Goal: Task Accomplishment & Management: Manage account settings

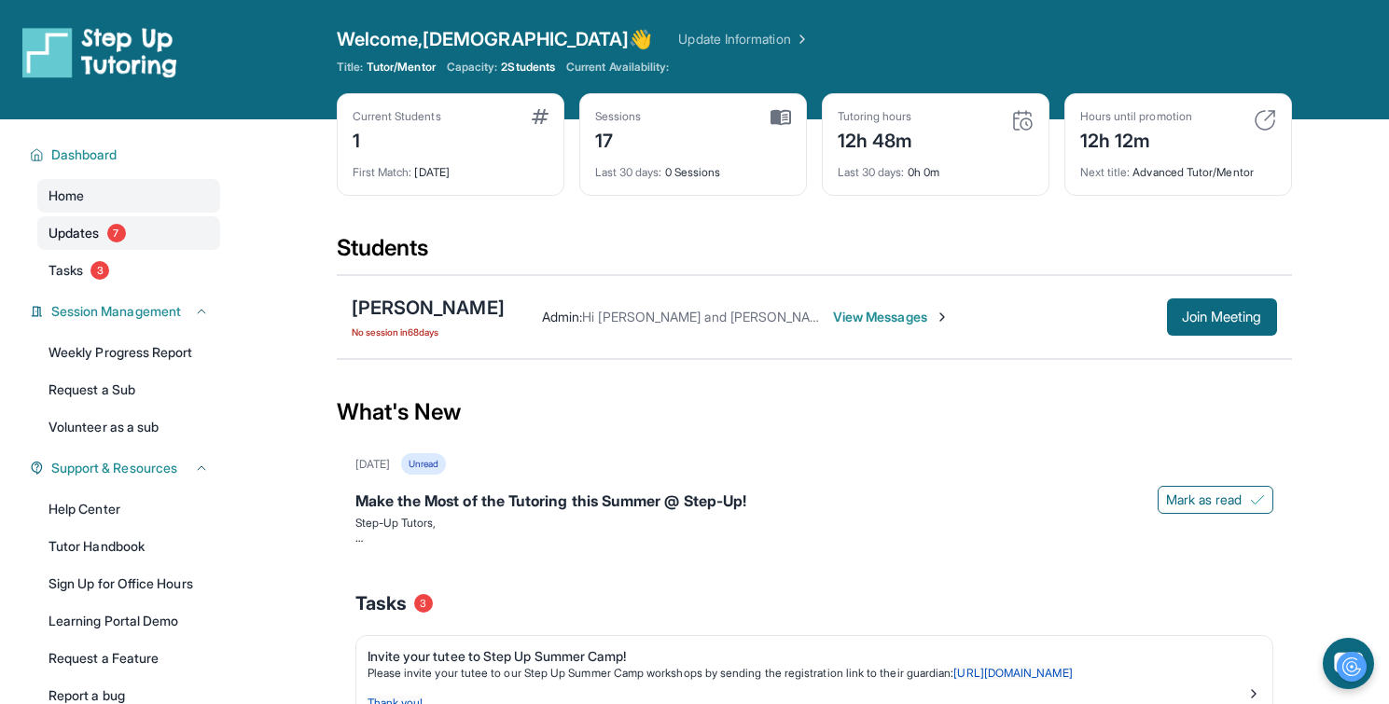
click at [123, 228] on span "7" at bounding box center [116, 233] width 19 height 19
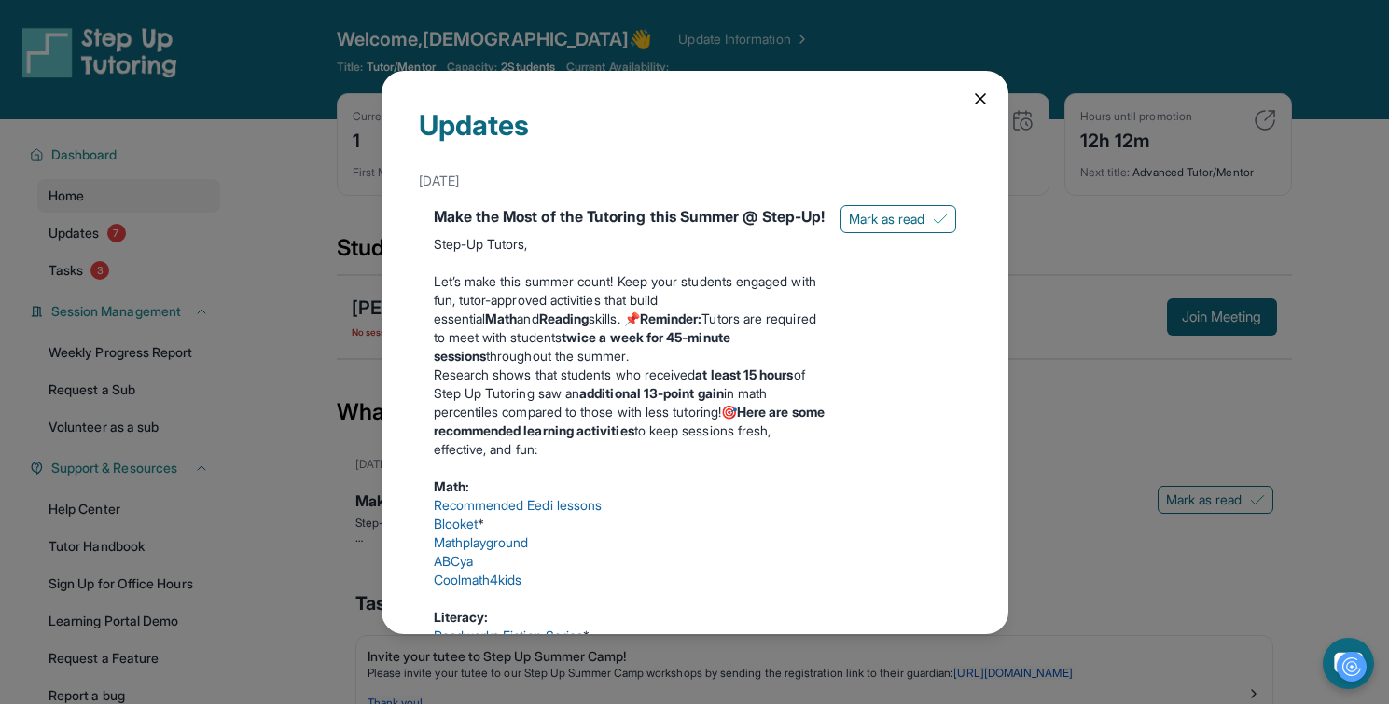
click at [975, 105] on icon at bounding box center [980, 99] width 19 height 19
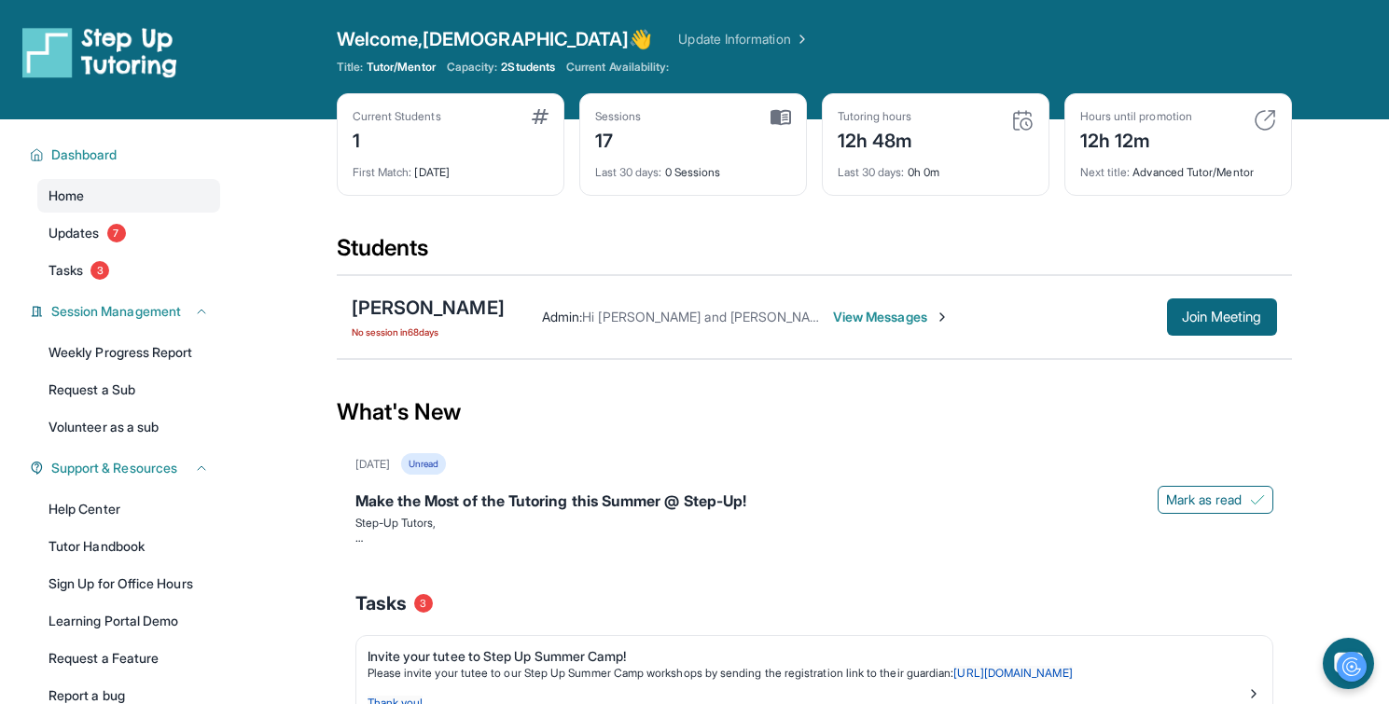
click at [878, 320] on span "View Messages" at bounding box center [891, 317] width 117 height 19
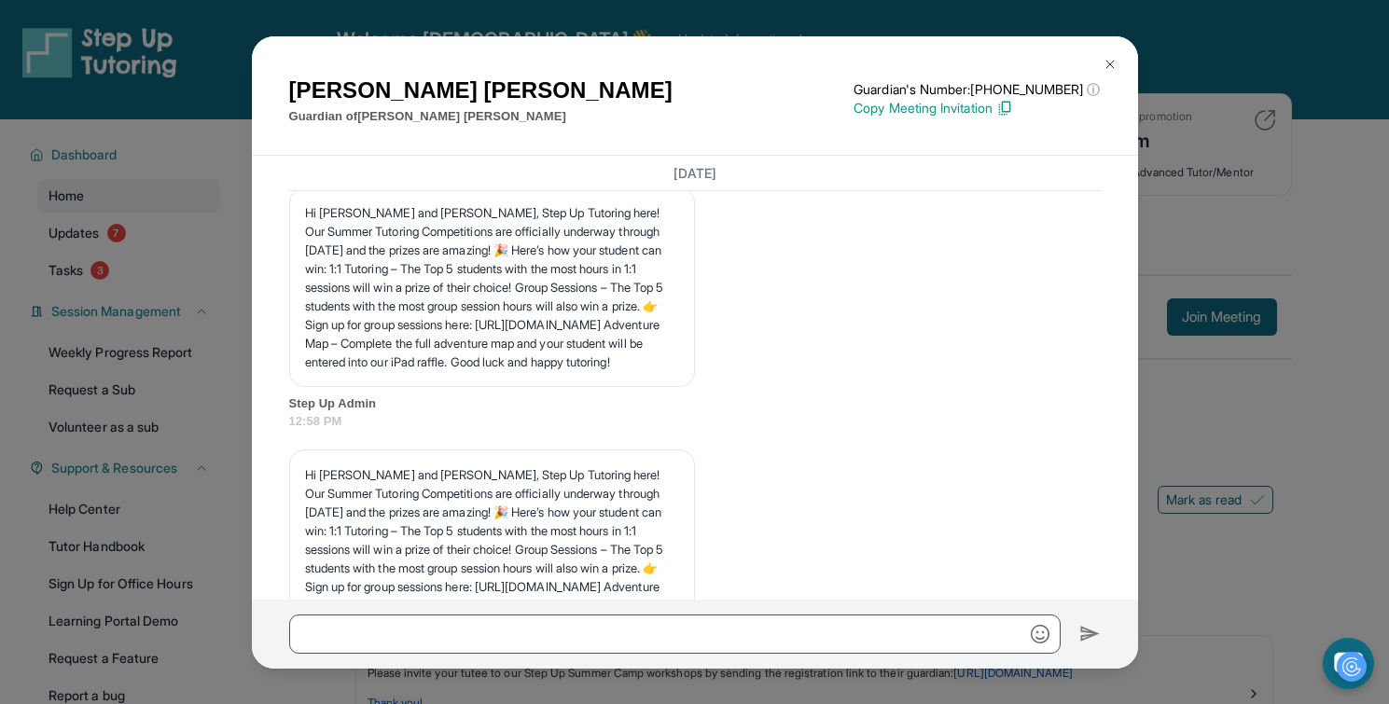
scroll to position [17708, 0]
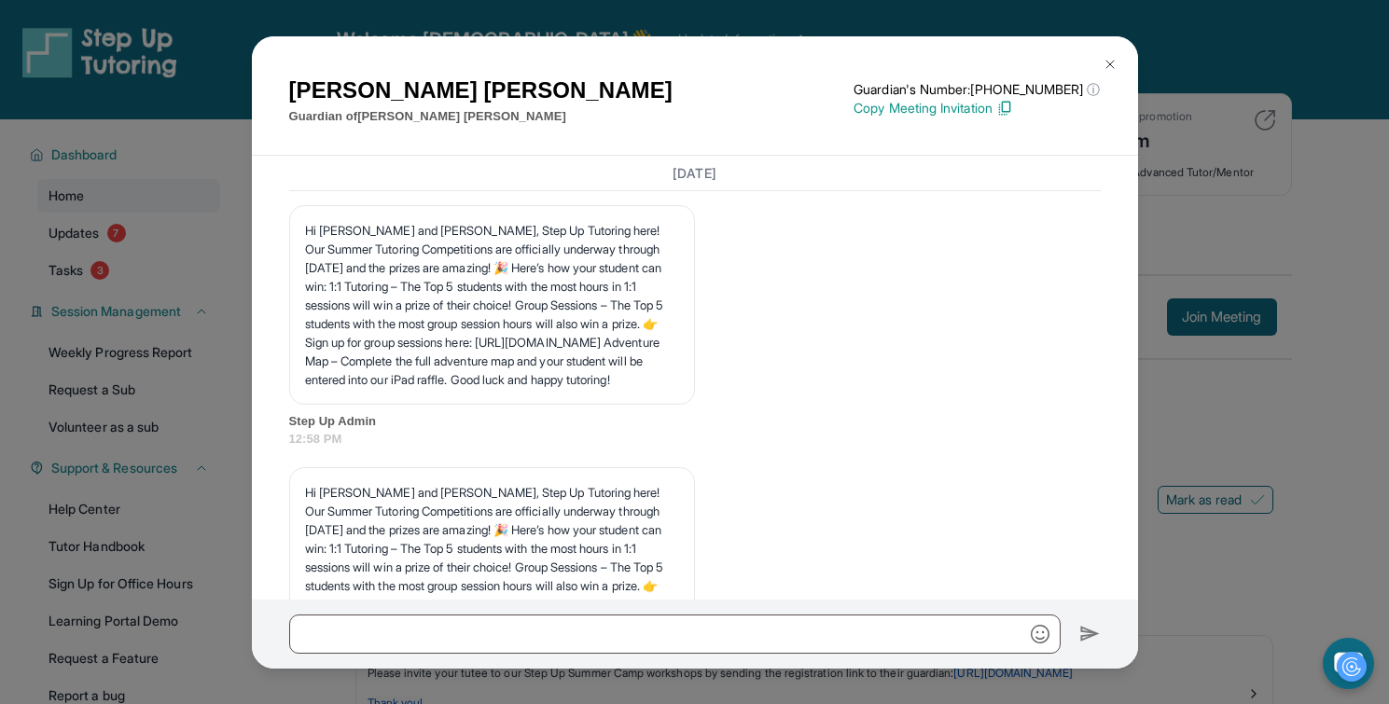
click at [1112, 61] on img at bounding box center [1109, 64] width 15 height 15
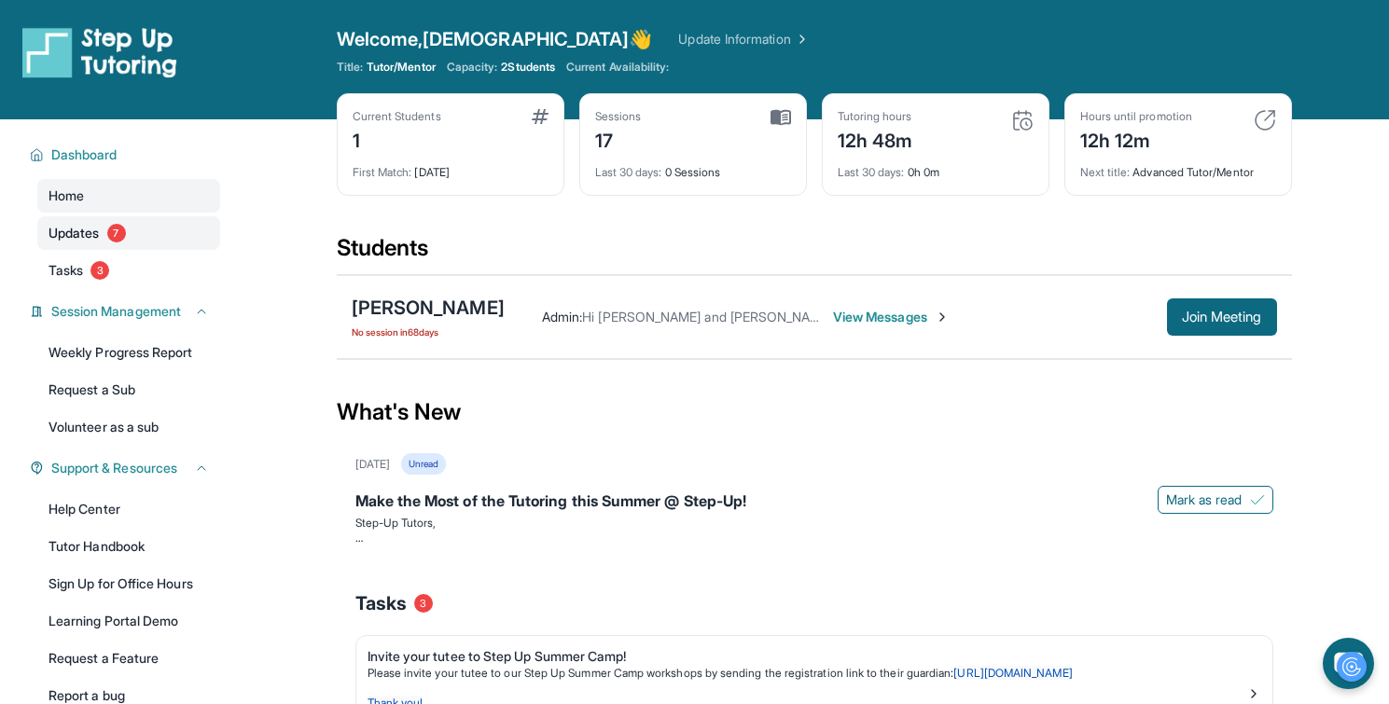
click at [126, 228] on link "Updates 7" at bounding box center [128, 233] width 183 height 34
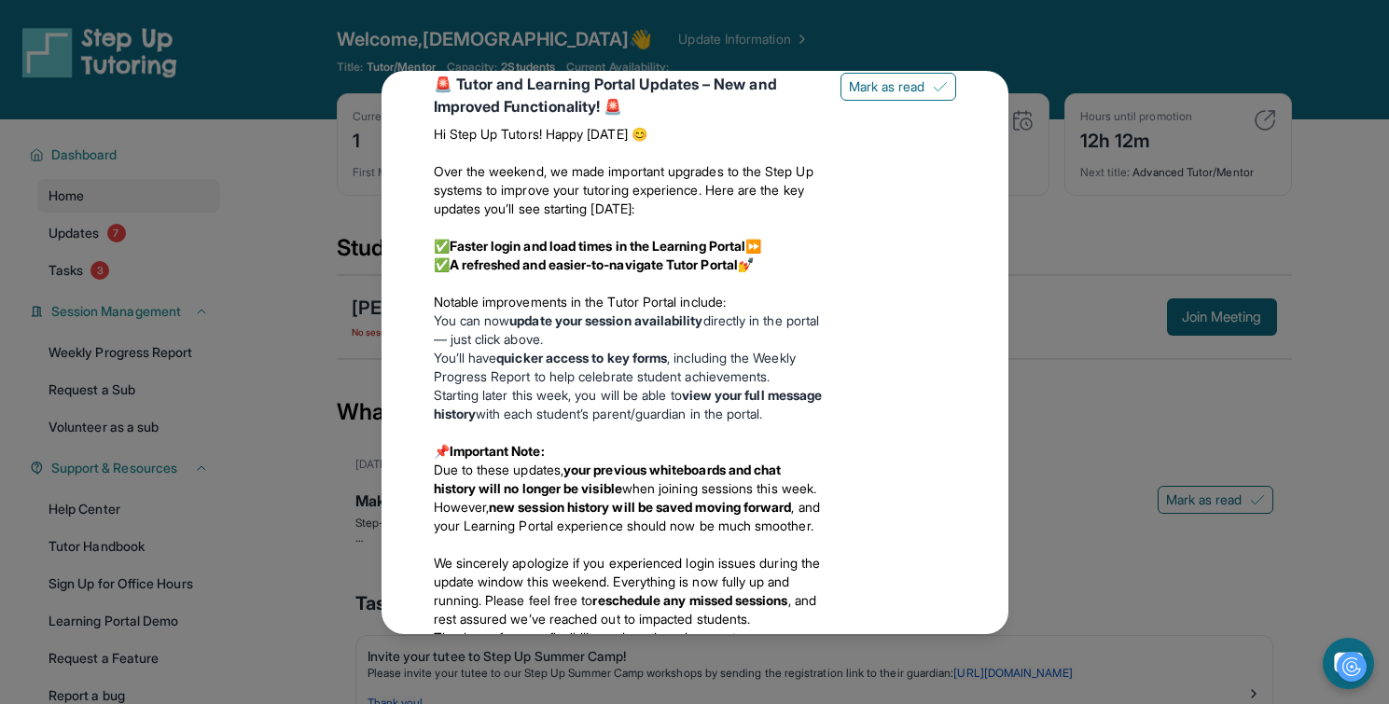
scroll to position [2309, 0]
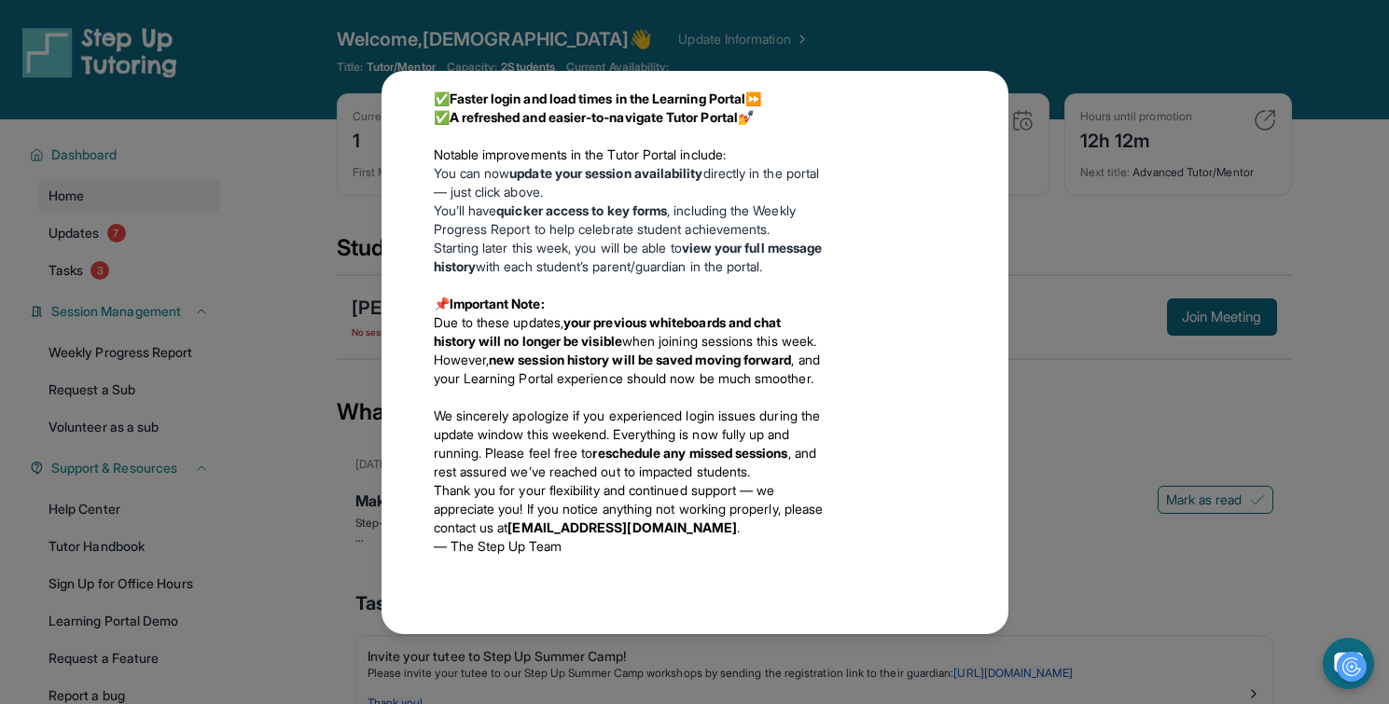
click at [1026, 297] on div "Updates June 18th Make the Most of the Tutoring this Summer @ Step-Up! Step-Up …" at bounding box center [694, 352] width 1389 height 704
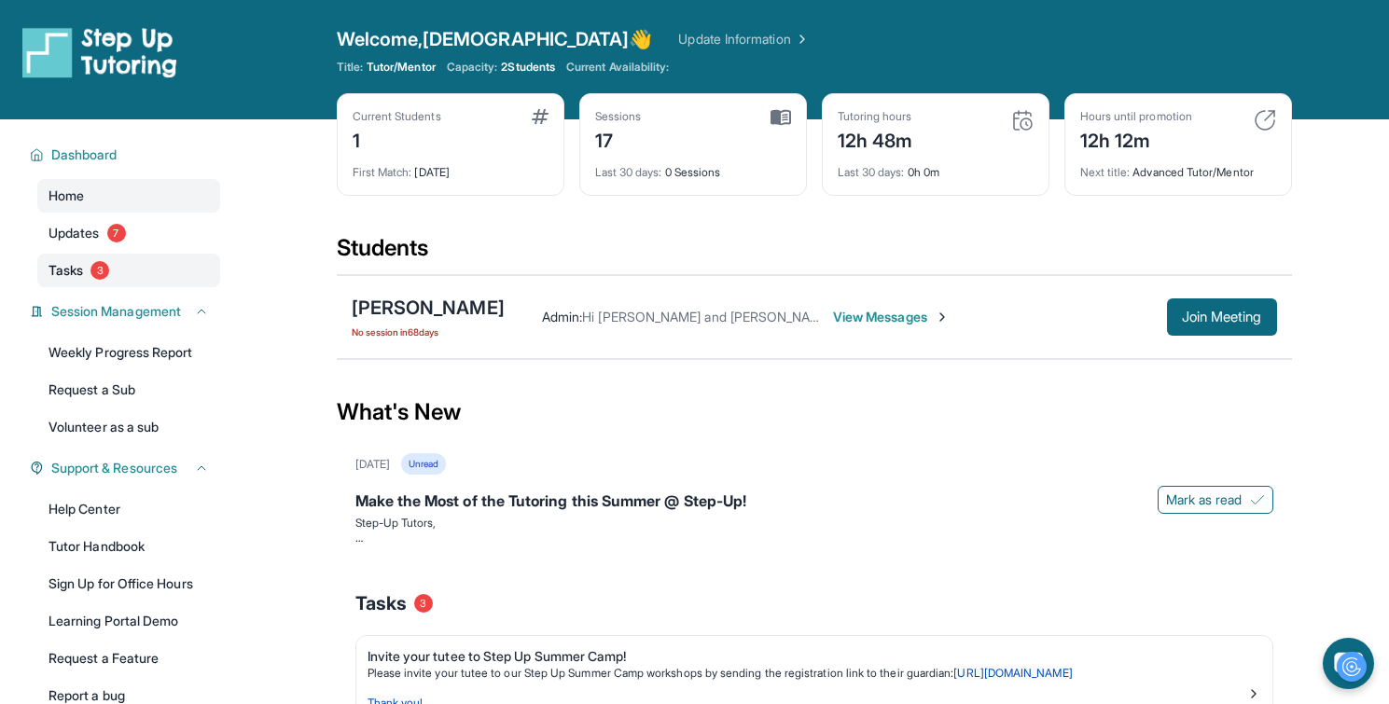
click at [118, 263] on link "Tasks 3" at bounding box center [128, 271] width 183 height 34
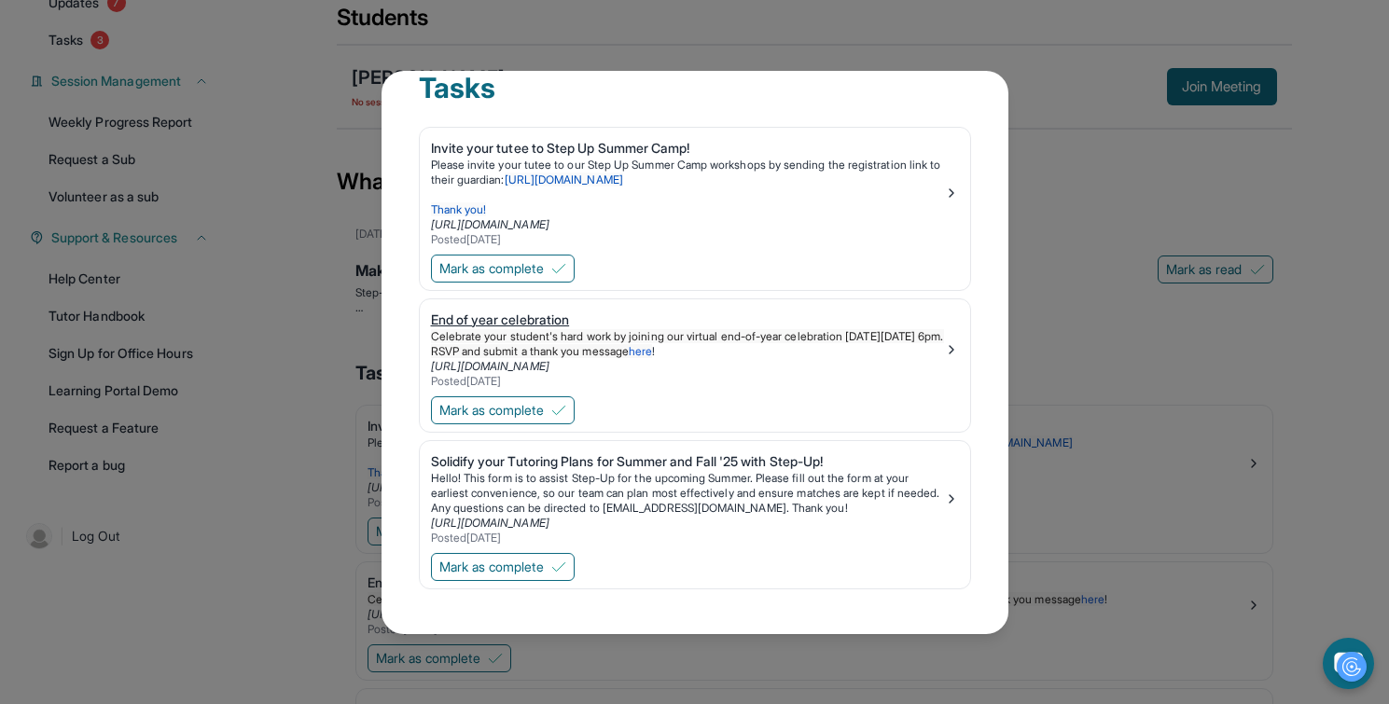
scroll to position [269, 0]
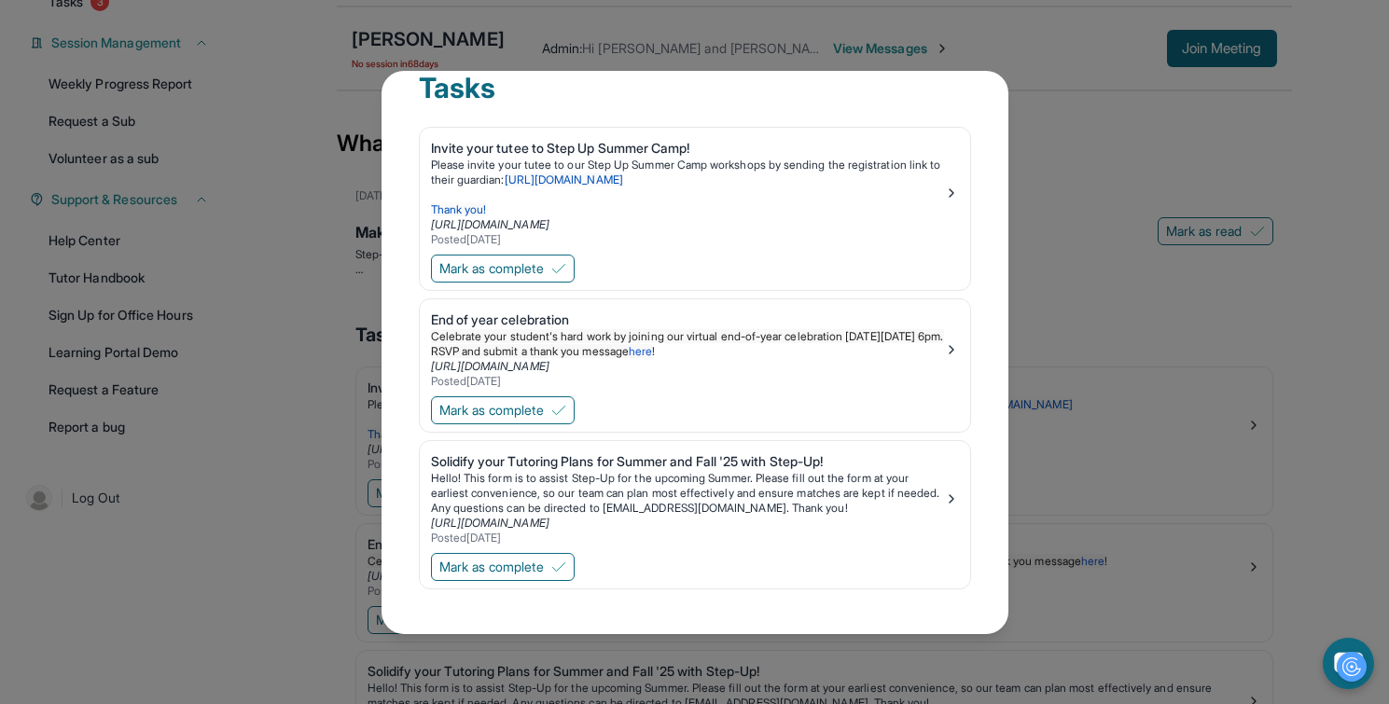
click at [1064, 190] on div "Tasks Invite your tutee to Step Up Summer Camp! Please invite your tutee to our…" at bounding box center [694, 352] width 1389 height 704
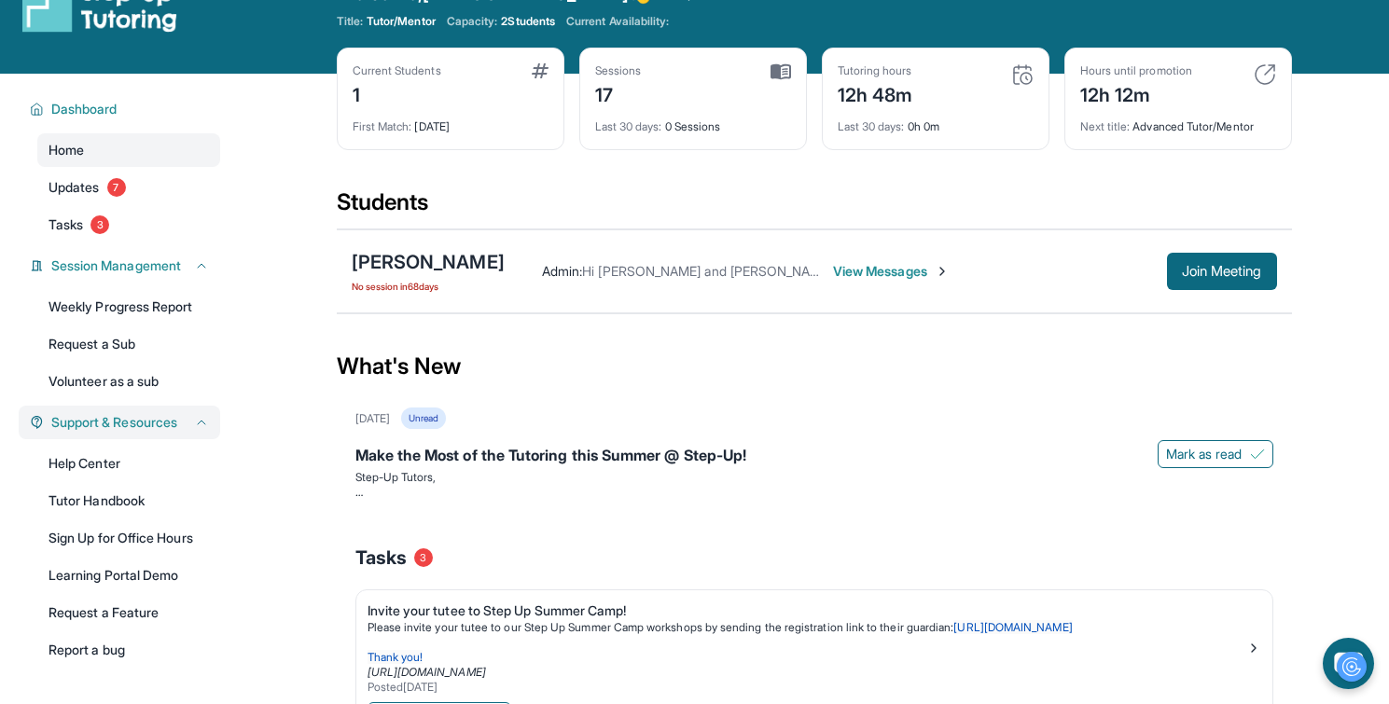
scroll to position [98, 0]
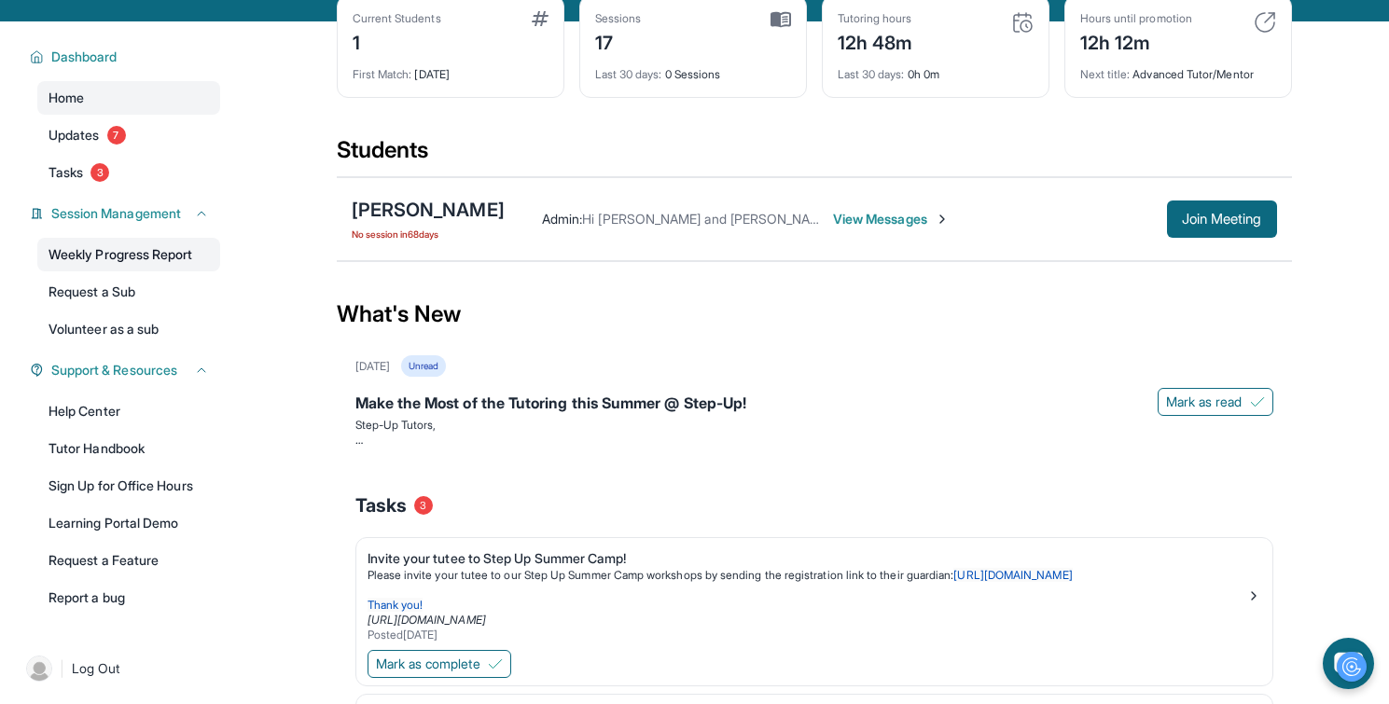
click at [197, 270] on link "Weekly Progress Report" at bounding box center [128, 255] width 183 height 34
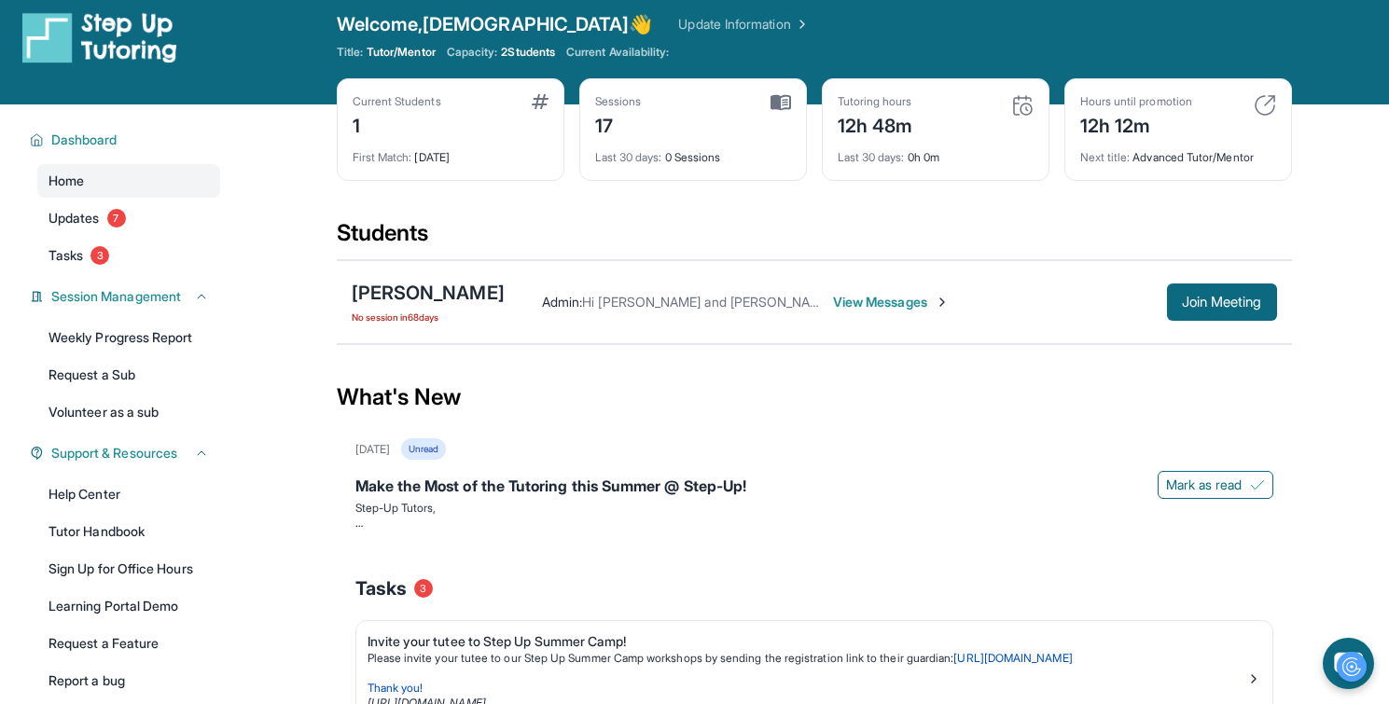
scroll to position [0, 0]
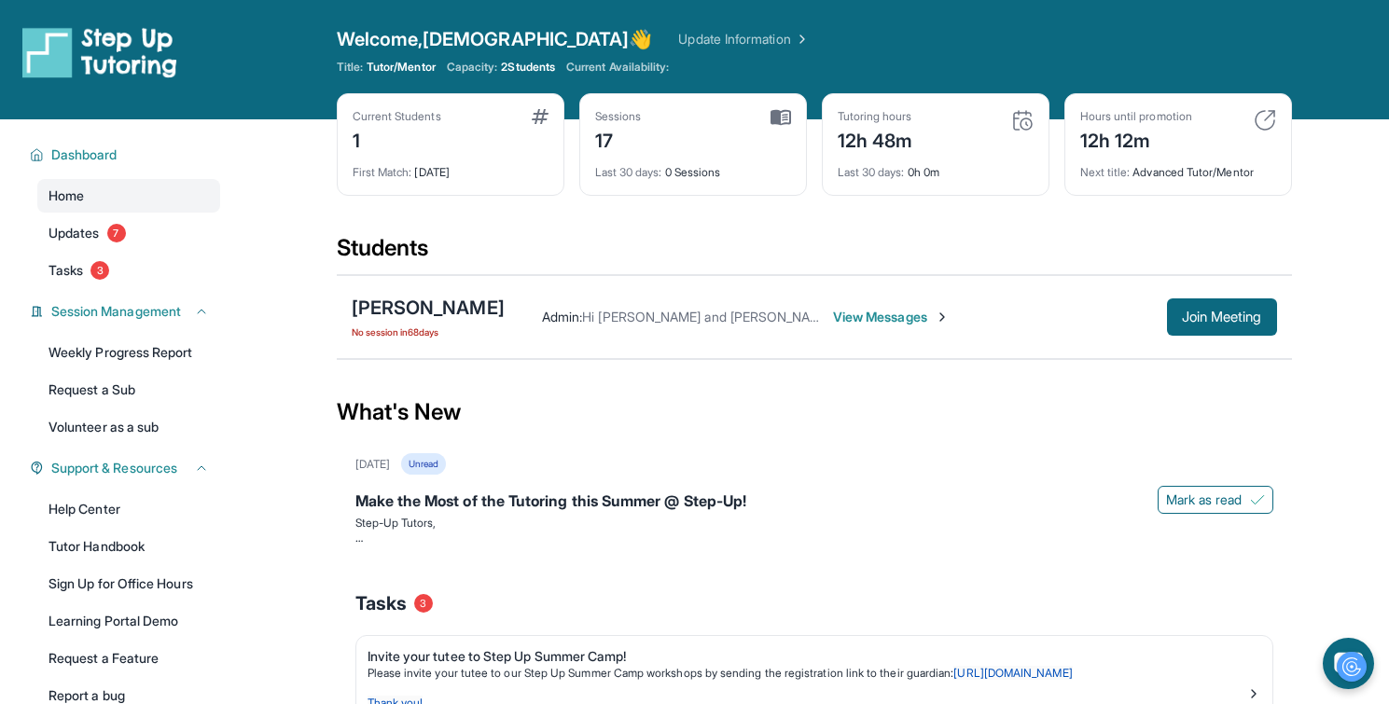
click at [673, 174] on div "Last 30 days : 0 Sessions" at bounding box center [693, 167] width 196 height 26
click at [673, 173] on div "Last 30 days : 0 Sessions" at bounding box center [693, 167] width 196 height 26
click at [536, 69] on span "2 Students" at bounding box center [528, 67] width 54 height 15
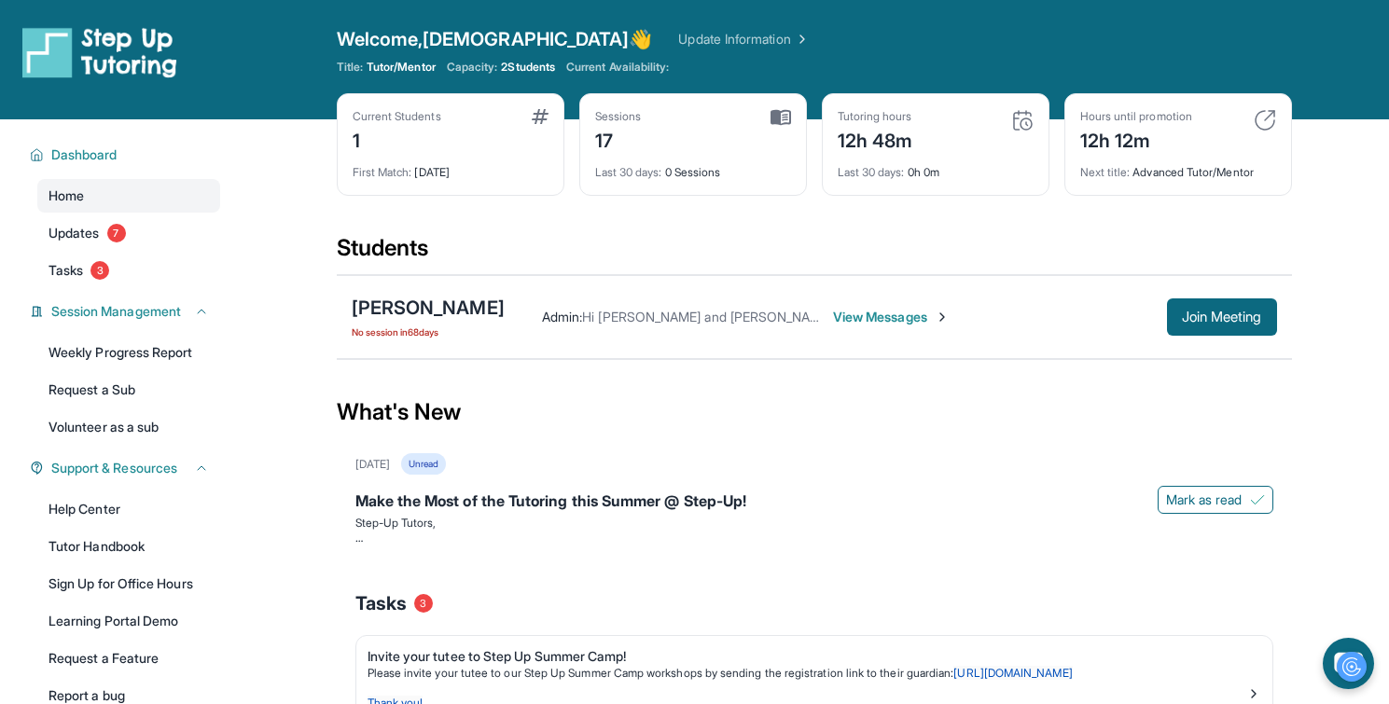
click at [536, 69] on span "2 Students" at bounding box center [528, 67] width 54 height 15
click at [547, 70] on span "2 Students" at bounding box center [528, 67] width 54 height 15
click at [678, 44] on link "Update Information" at bounding box center [743, 39] width 131 height 19
click at [134, 249] on link "Updates 7" at bounding box center [128, 233] width 183 height 34
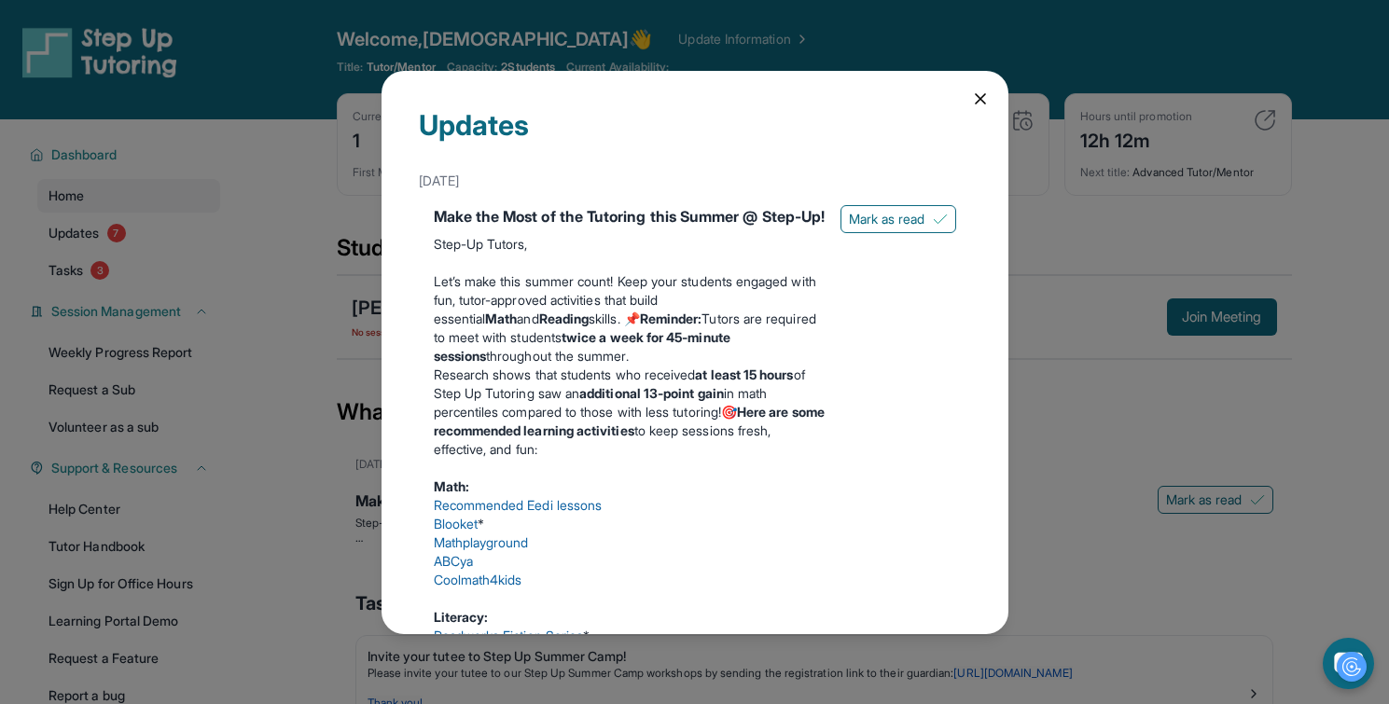
click at [983, 104] on icon at bounding box center [980, 99] width 19 height 19
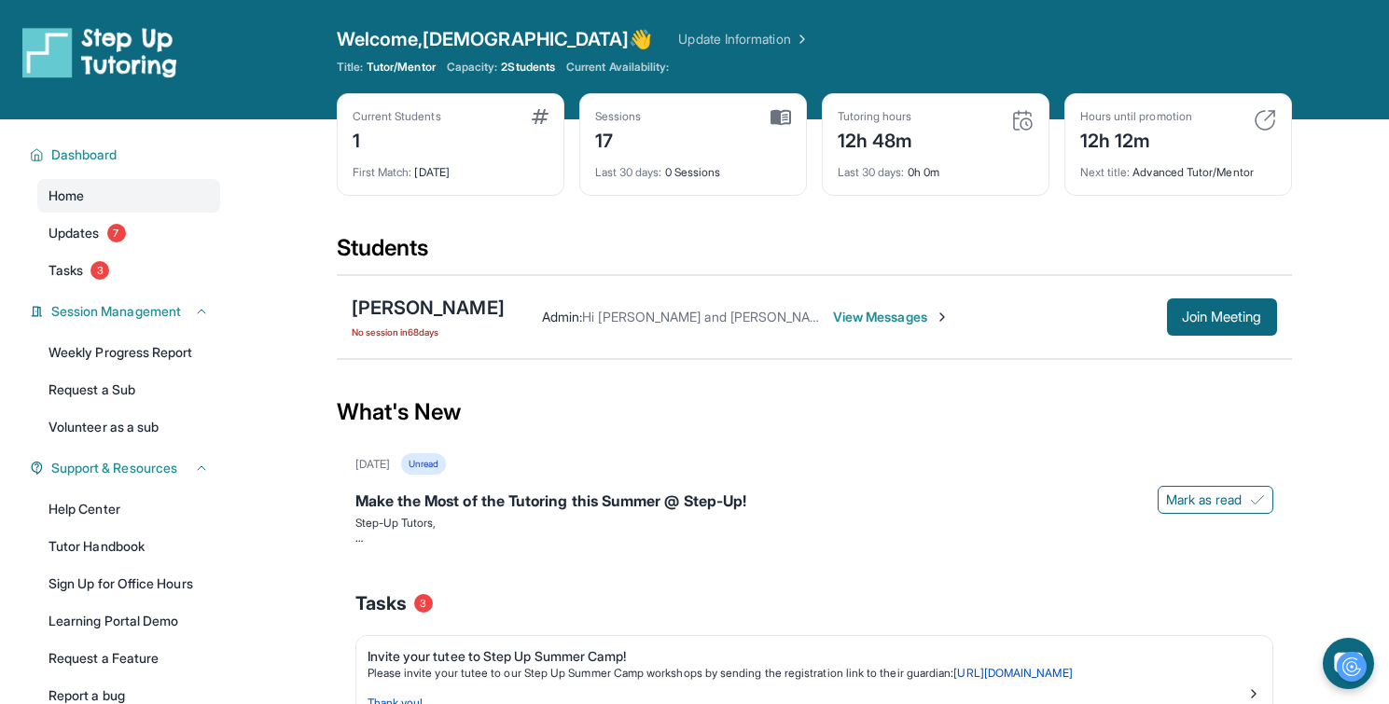
click at [611, 72] on span "Current Availability:" at bounding box center [617, 67] width 103 height 15
click at [416, 175] on div "First Match : 5 months ago" at bounding box center [451, 167] width 196 height 26
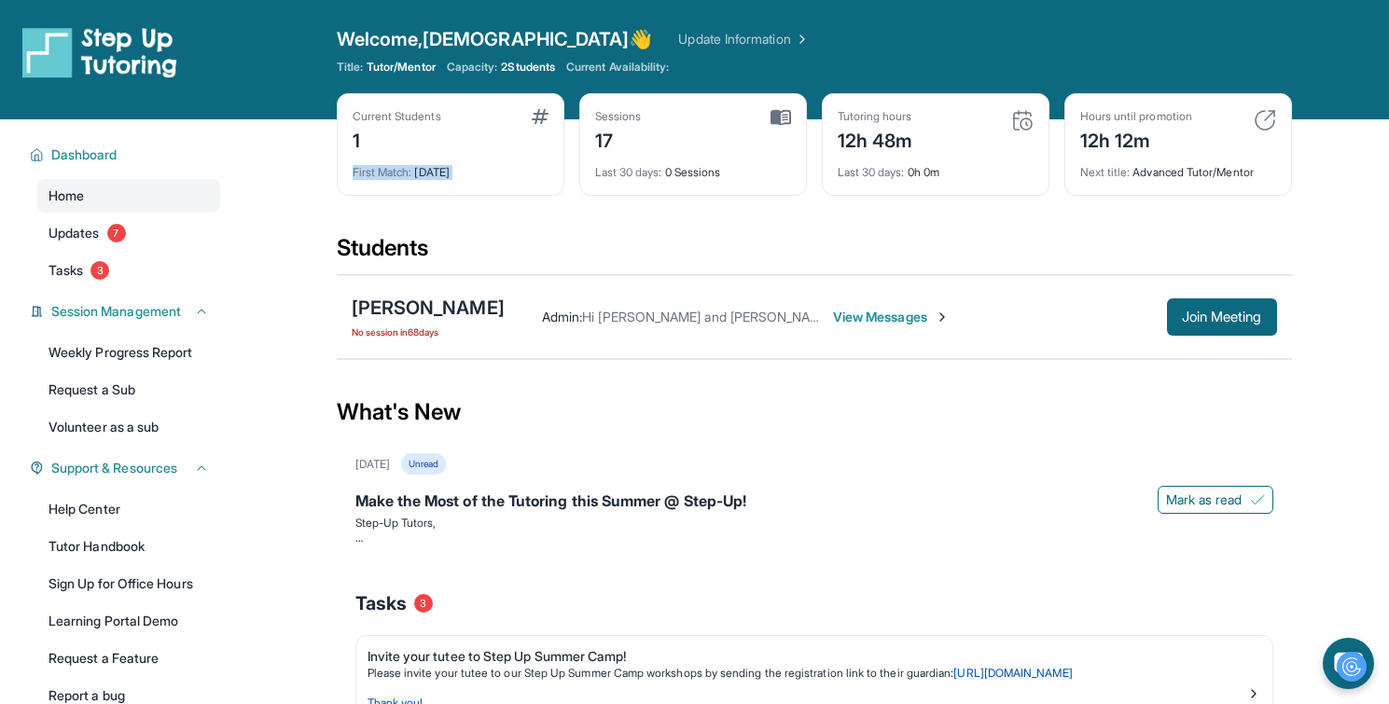
click at [416, 175] on div "First Match : 5 months ago" at bounding box center [451, 167] width 196 height 26
click at [496, 174] on div "First Match : 5 months ago" at bounding box center [451, 167] width 196 height 26
click at [626, 174] on span "Last 30 days :" at bounding box center [628, 172] width 67 height 14
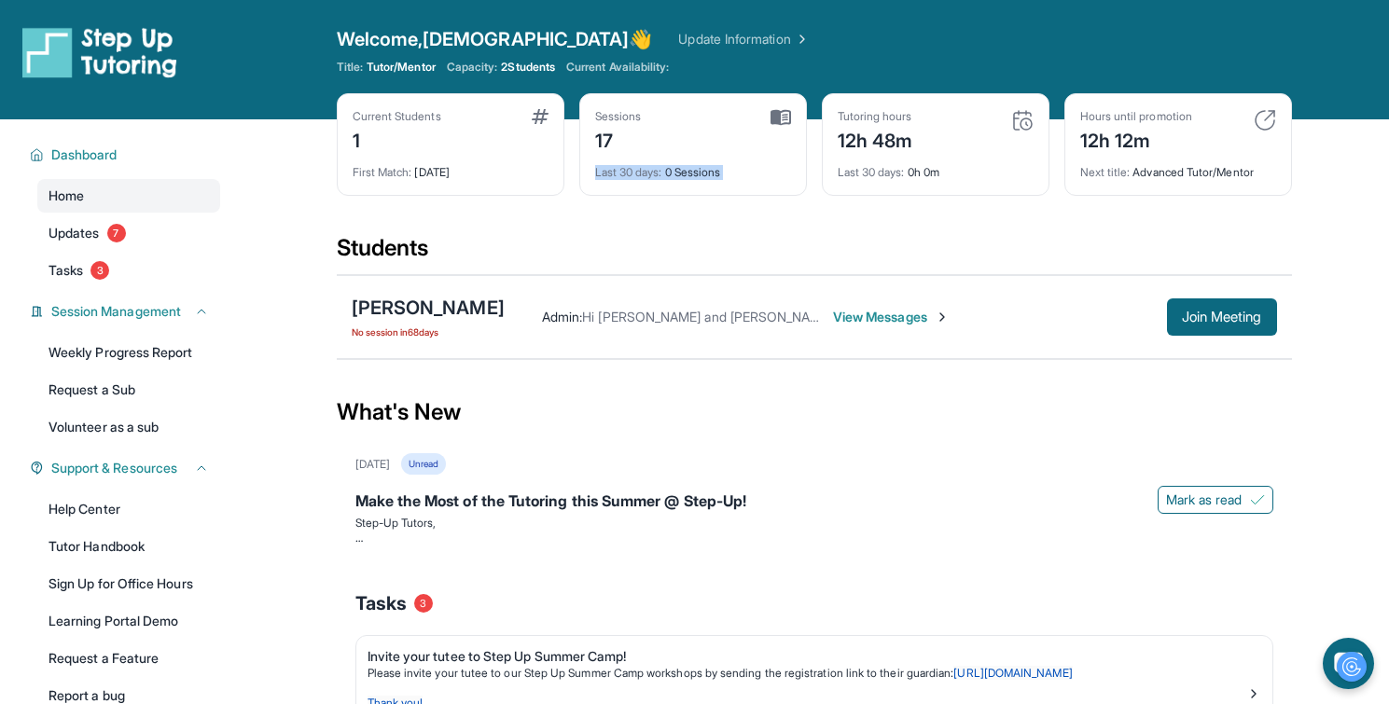
click at [671, 174] on div "Last 30 days : 0 Sessions" at bounding box center [693, 167] width 196 height 26
click at [841, 165] on span "Last 30 days :" at bounding box center [870, 172] width 67 height 14
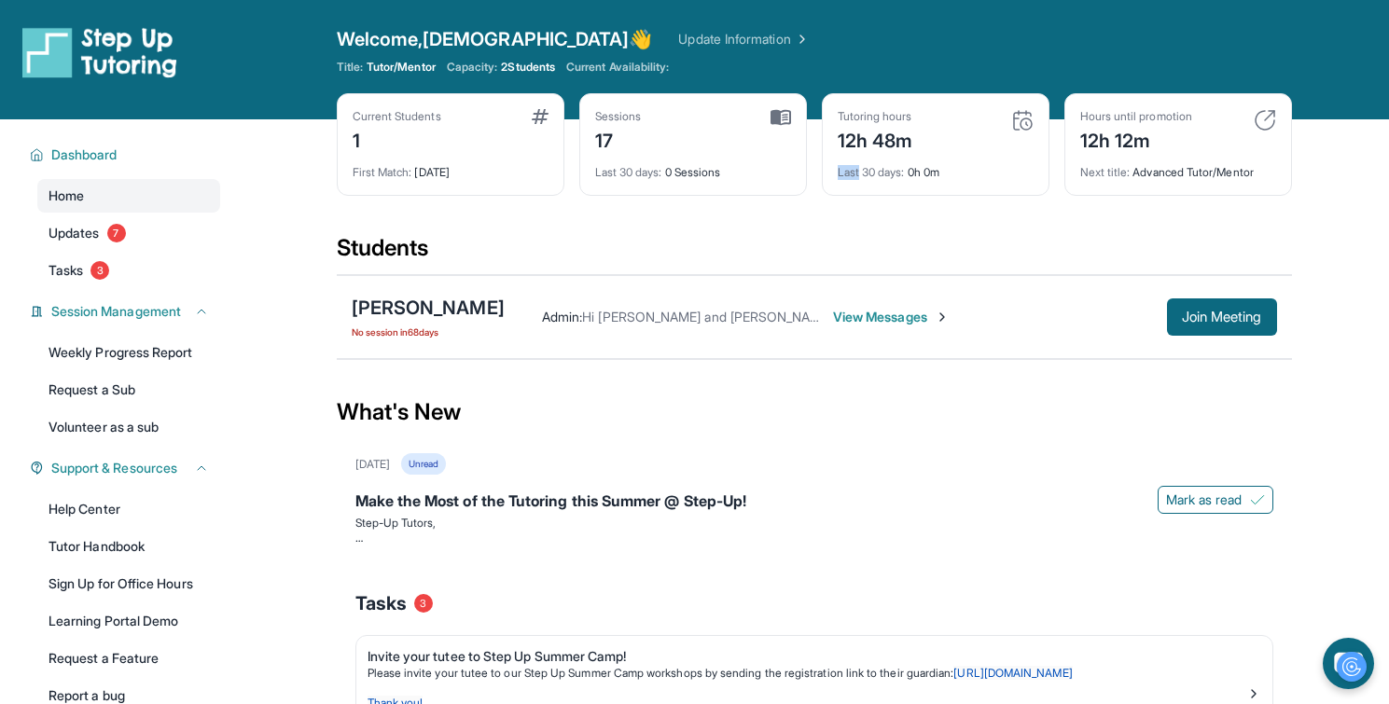
click at [841, 165] on span "Last 30 days :" at bounding box center [870, 172] width 67 height 14
click at [201, 317] on icon at bounding box center [201, 311] width 15 height 15
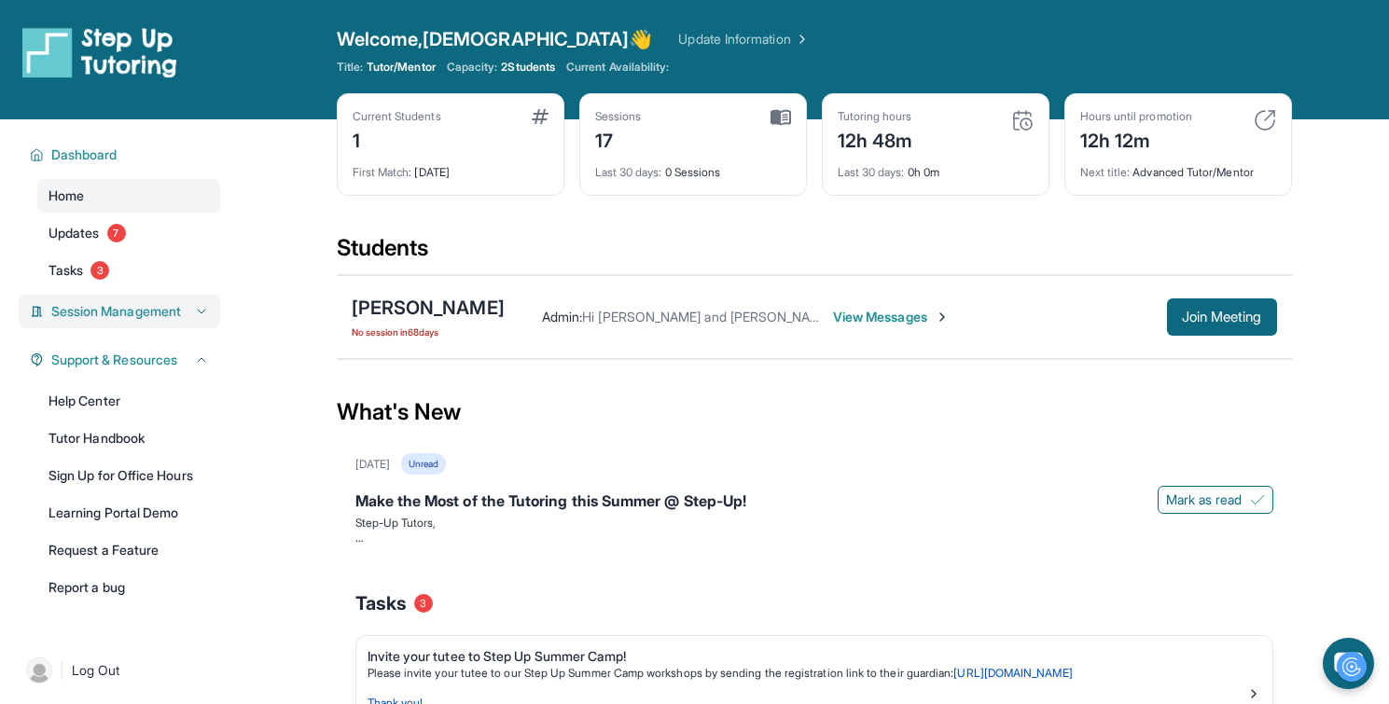
click at [201, 317] on icon at bounding box center [201, 311] width 15 height 15
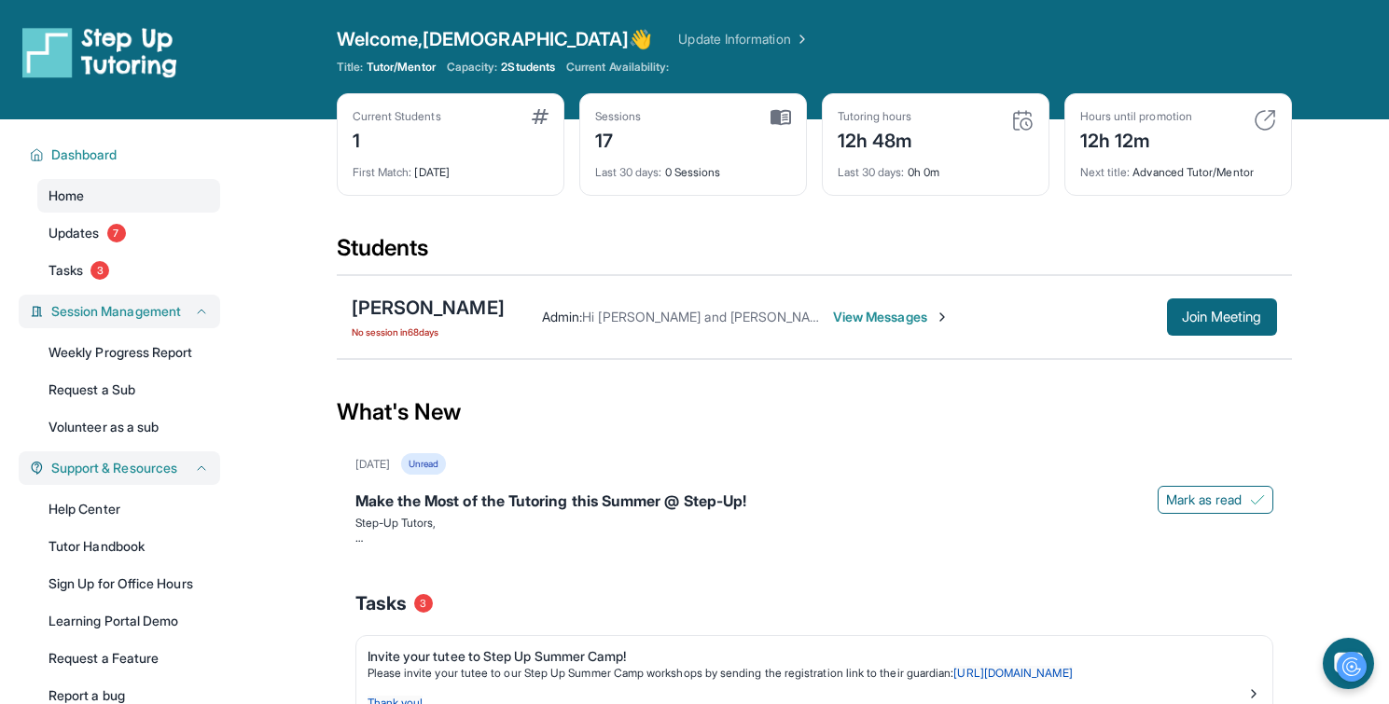
click at [188, 469] on button "Support & Resources" at bounding box center [126, 468] width 165 height 19
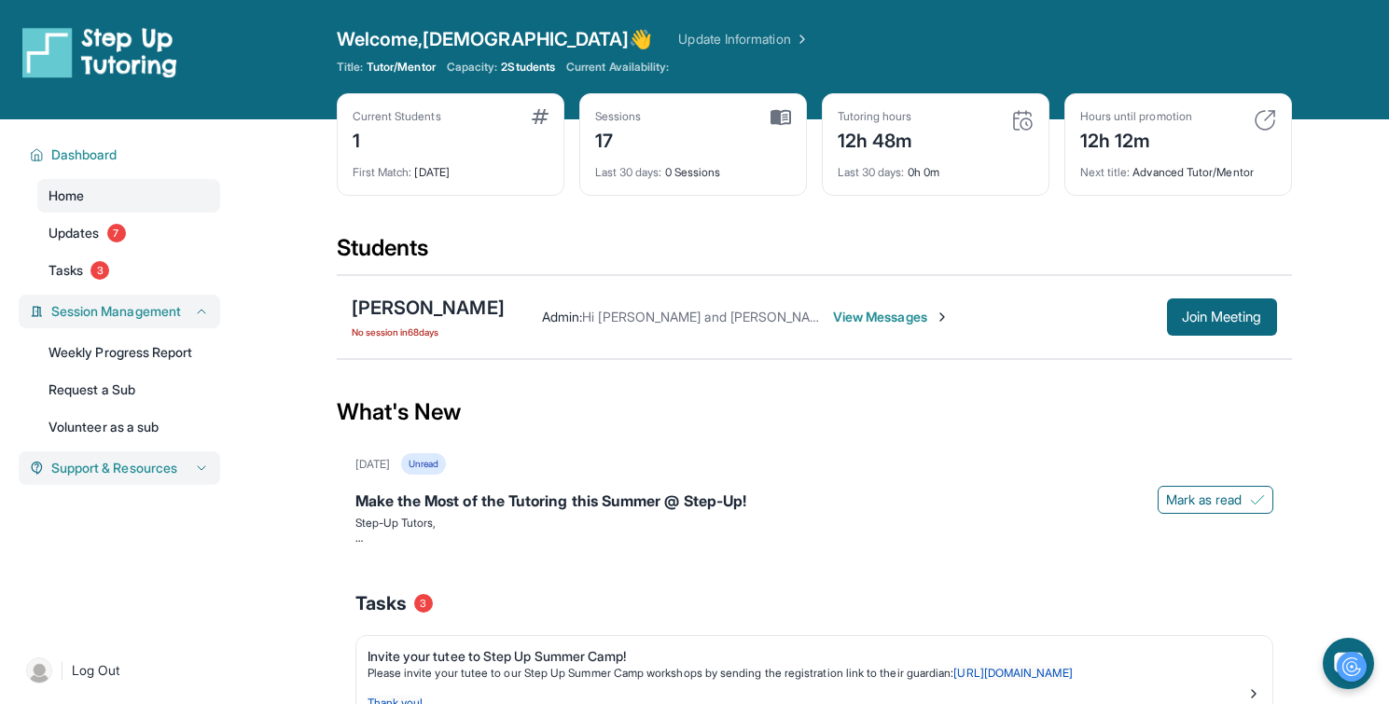
click at [188, 468] on button "Support & Resources" at bounding box center [126, 468] width 165 height 19
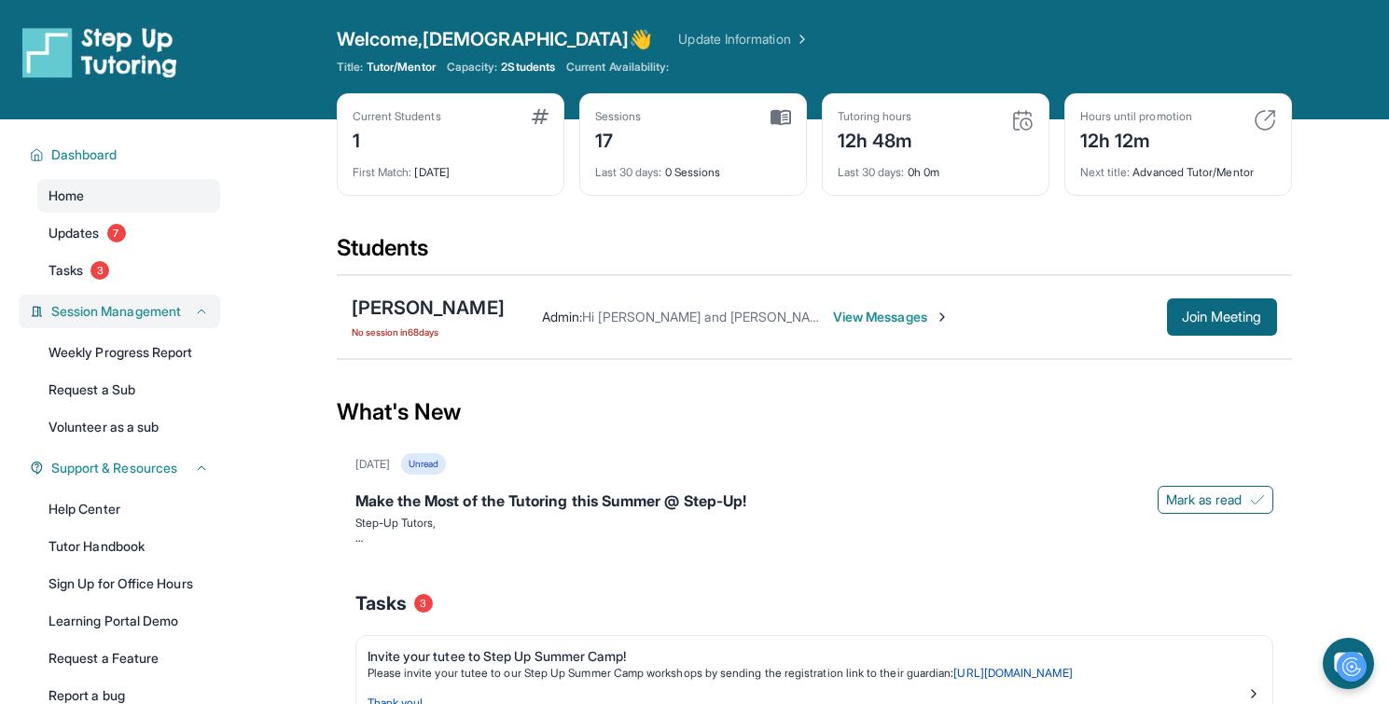
click at [177, 303] on span "Session Management" at bounding box center [116, 311] width 130 height 19
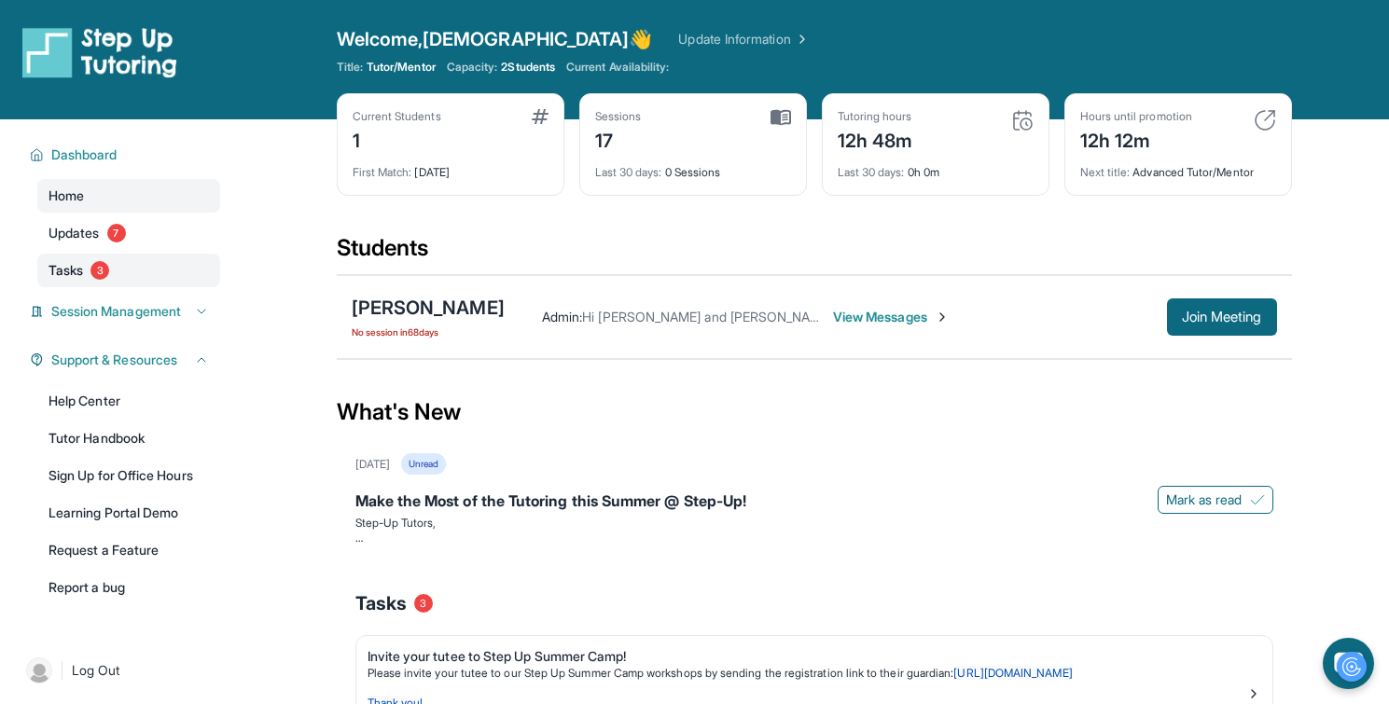
click at [149, 272] on link "Tasks 3" at bounding box center [128, 271] width 183 height 34
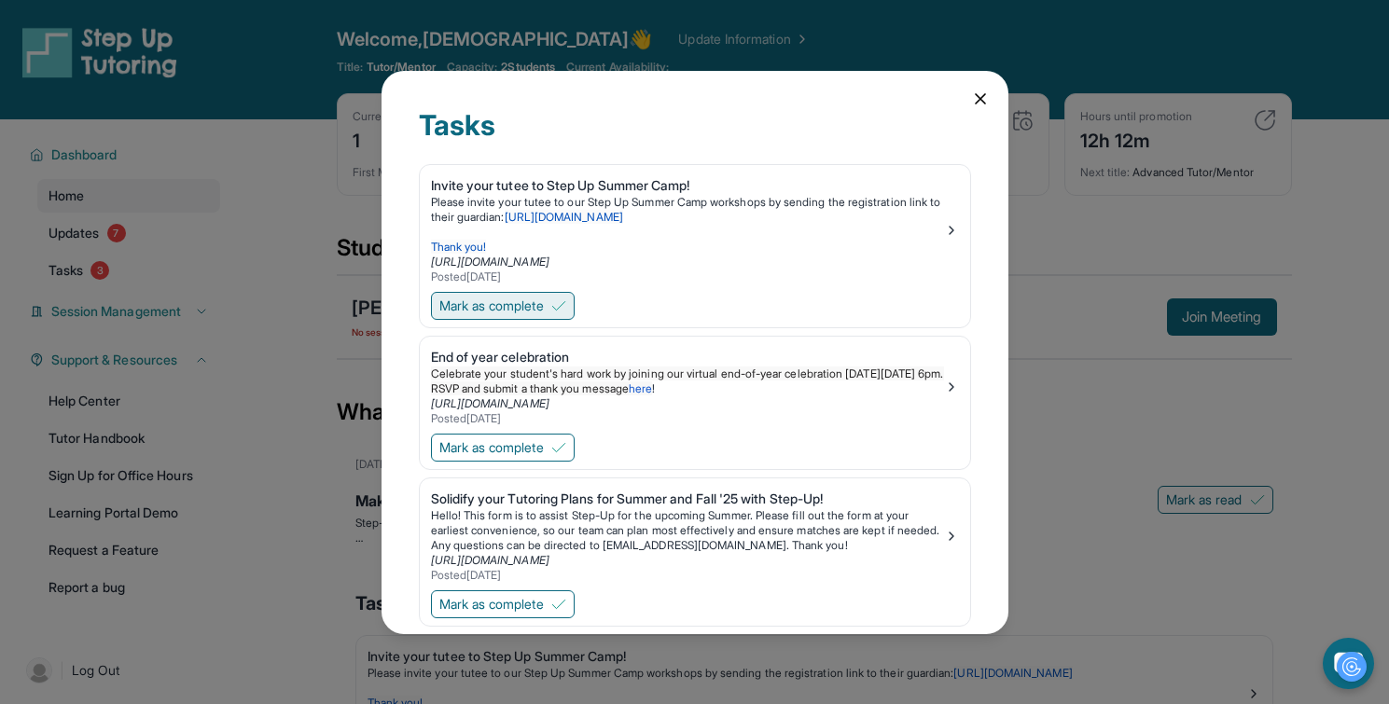
click at [533, 312] on span "Mark as complete" at bounding box center [491, 306] width 104 height 19
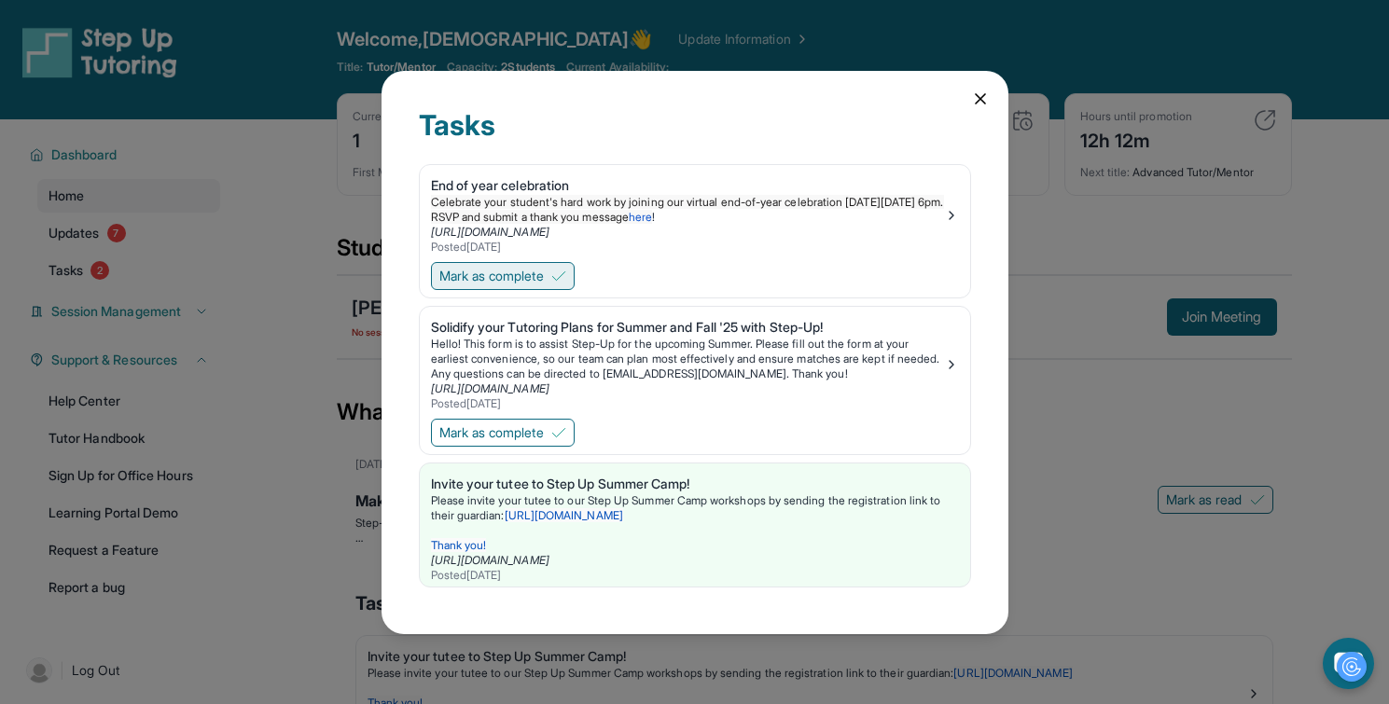
click at [514, 273] on span "Mark as complete" at bounding box center [491, 276] width 104 height 19
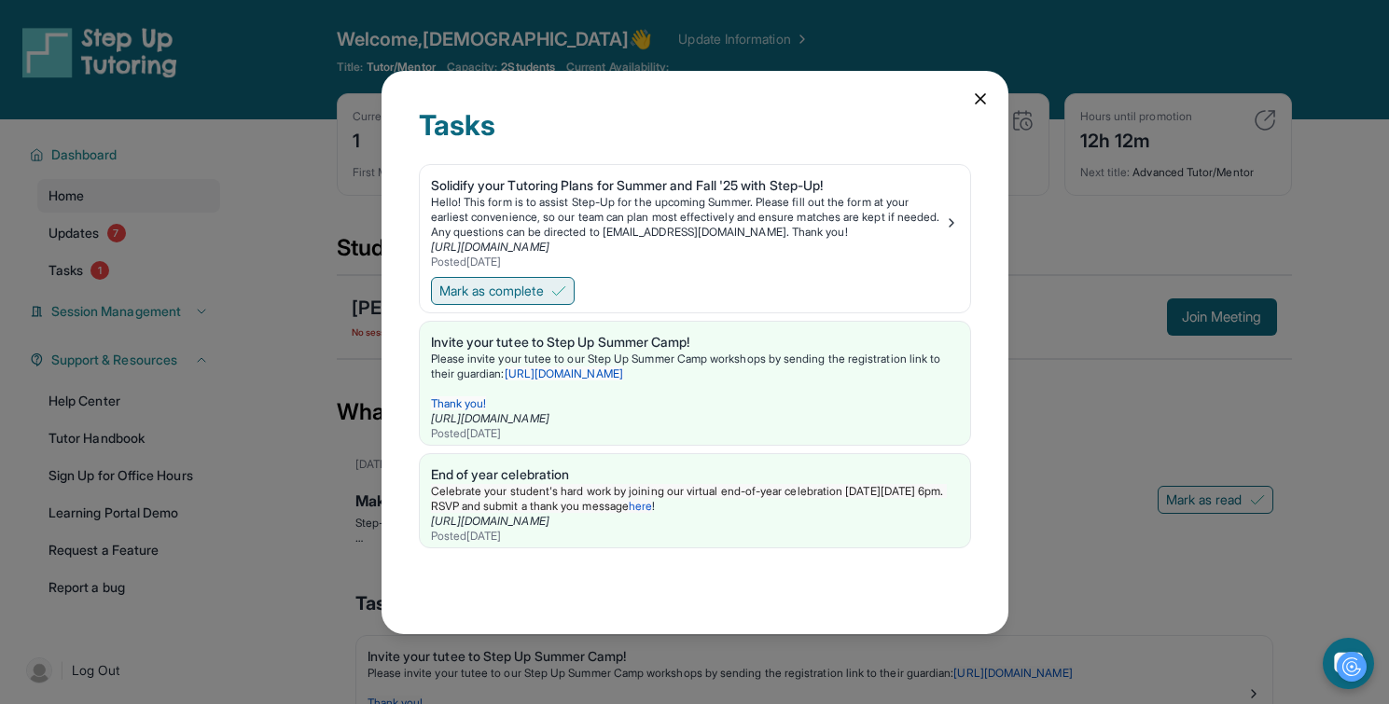
click at [520, 297] on span "Mark as complete" at bounding box center [491, 291] width 104 height 19
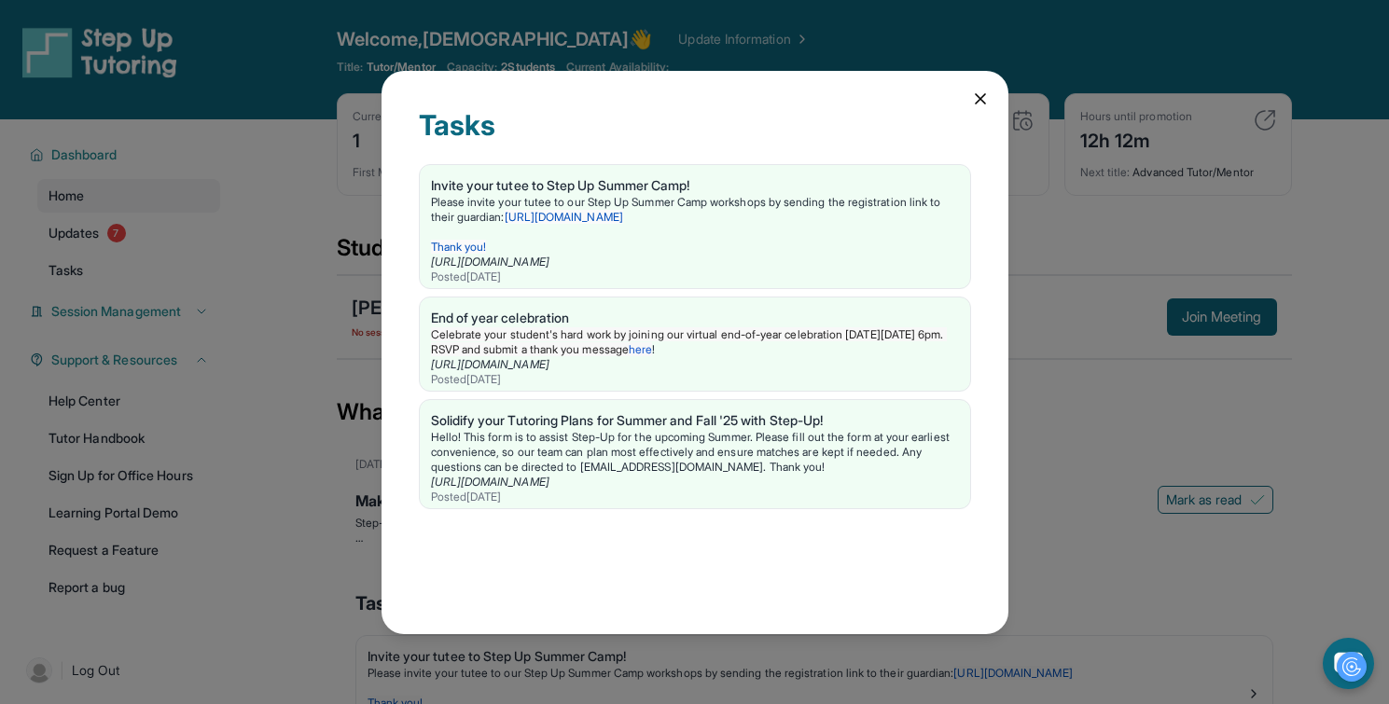
click at [977, 93] on icon at bounding box center [980, 99] width 19 height 19
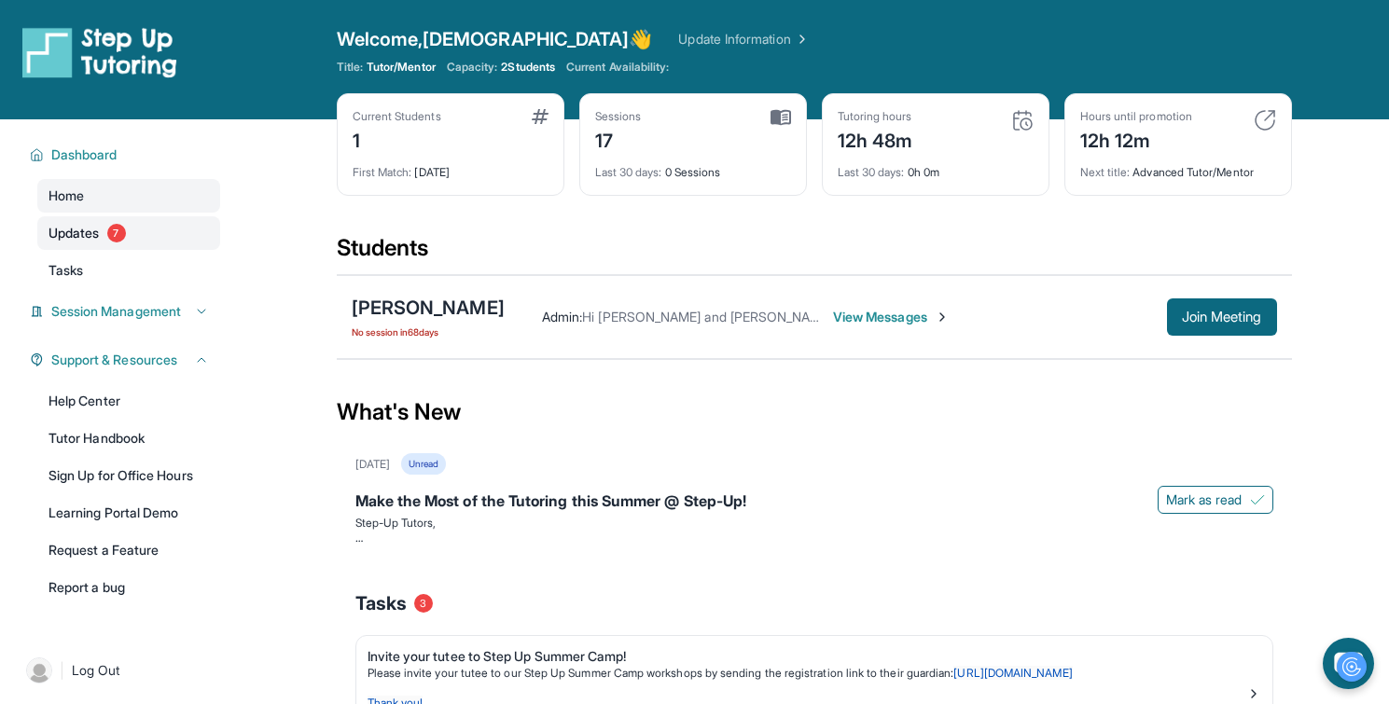
click at [101, 229] on link "Updates 7" at bounding box center [128, 233] width 183 height 34
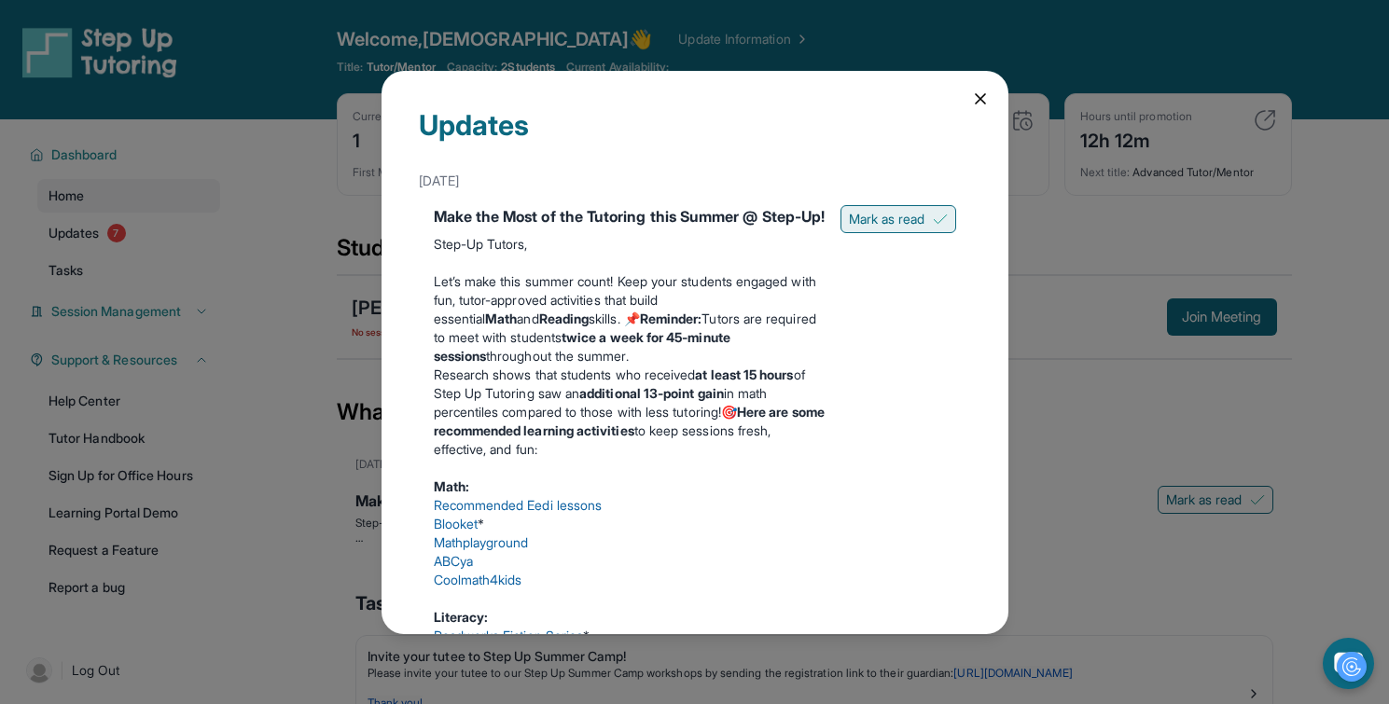
click at [911, 212] on span "Mark as read" at bounding box center [887, 219] width 76 height 19
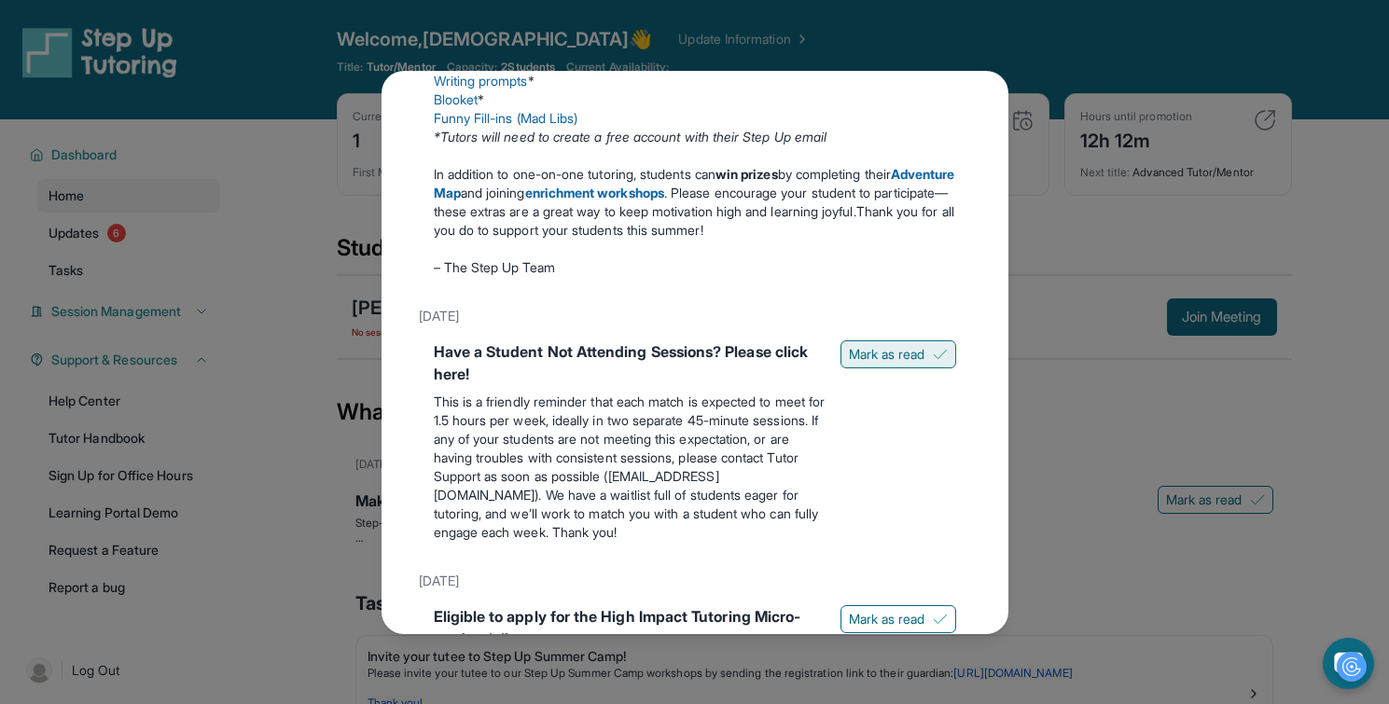
scroll to position [605, 0]
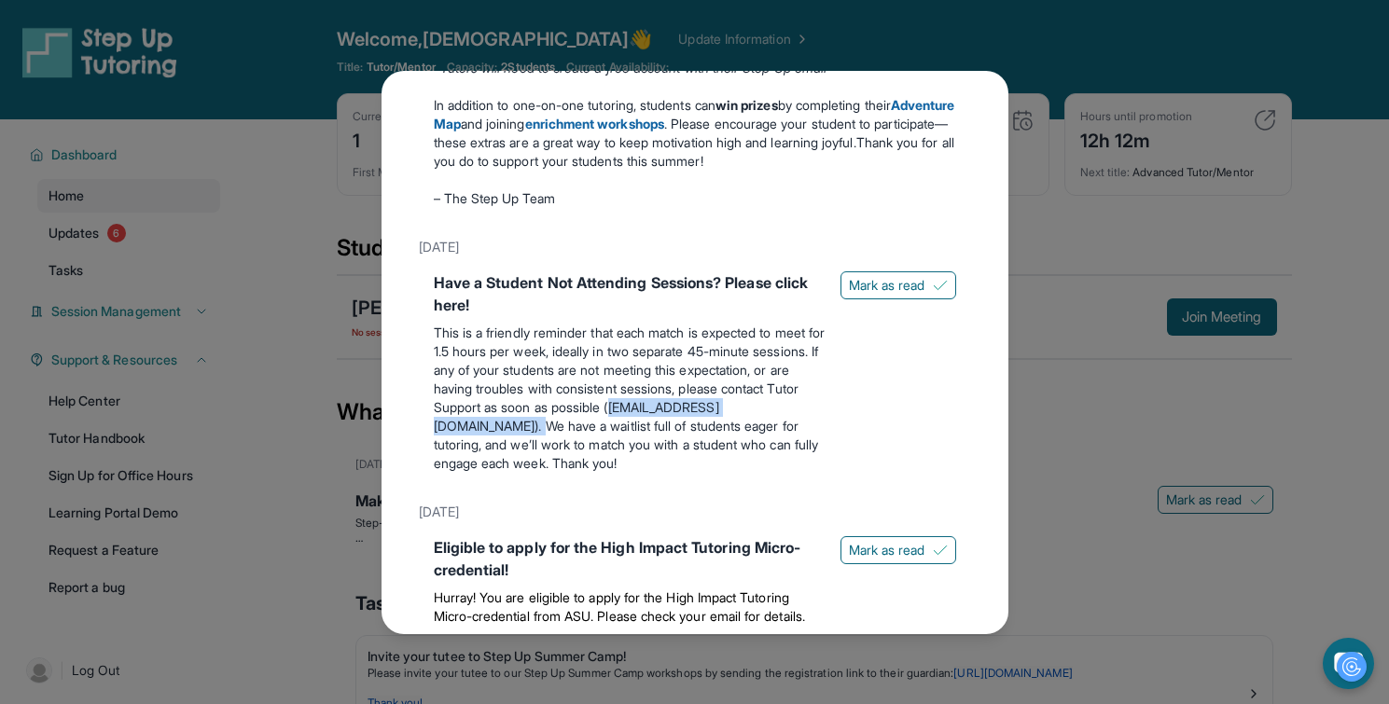
drag, startPoint x: 438, startPoint y: 450, endPoint x: 640, endPoint y: 447, distance: 201.5
click at [640, 447] on p "This is a friendly reminder that each match is expected to meet for 1.5 hours p…" at bounding box center [630, 398] width 392 height 149
copy p "tutorsupport@stepuptutoring.or"
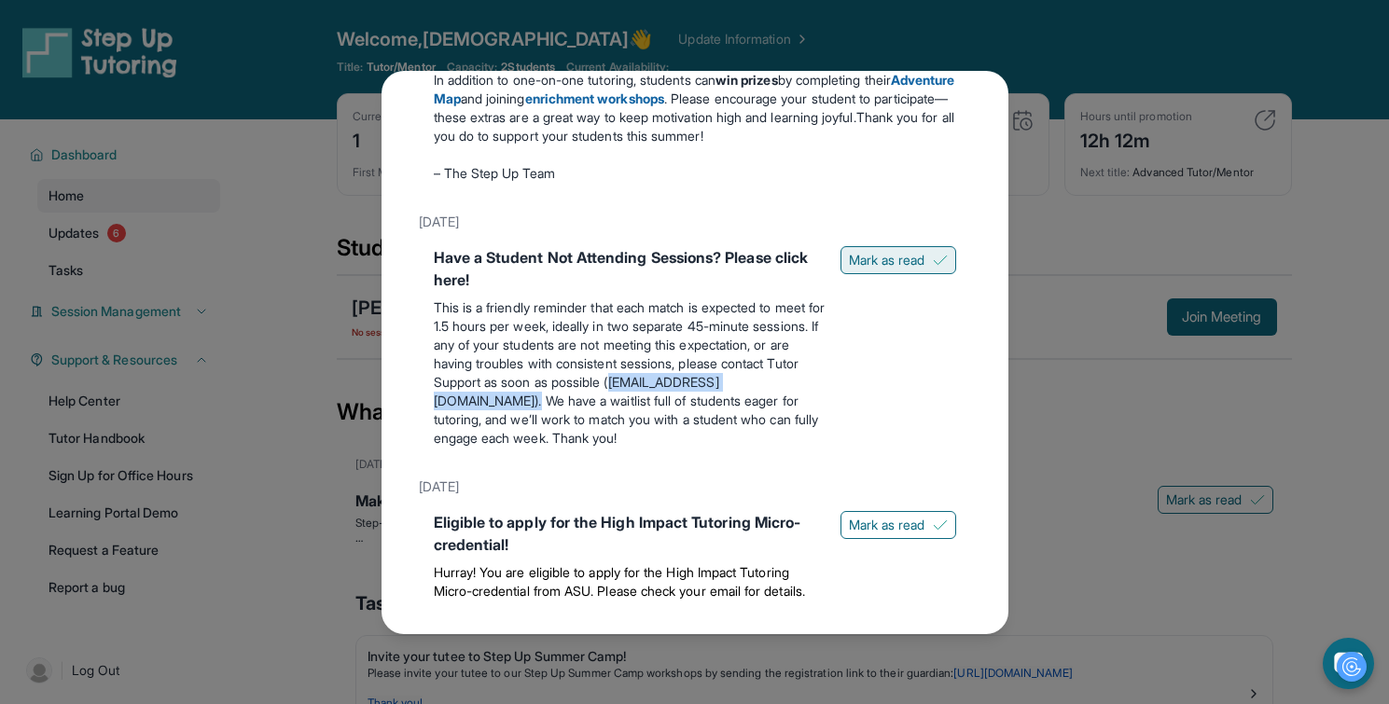
click at [888, 270] on span "Mark as read" at bounding box center [887, 260] width 76 height 19
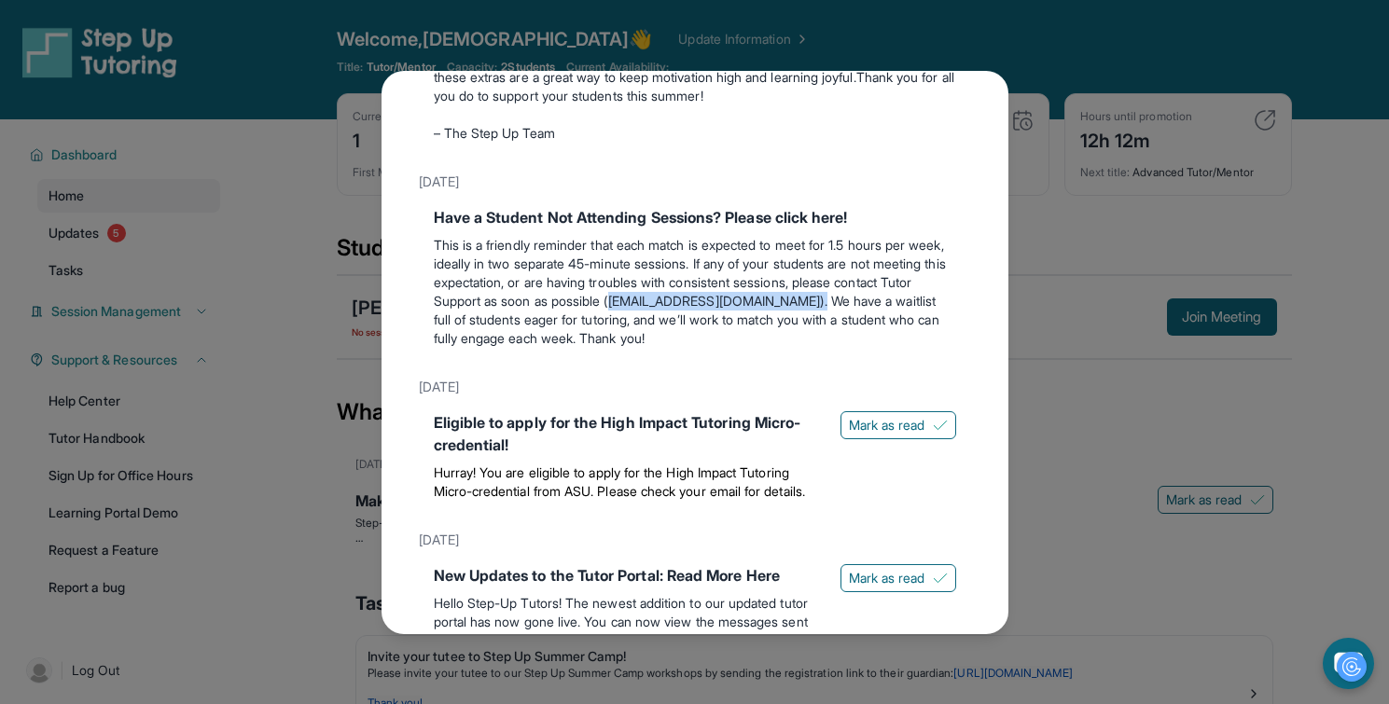
scroll to position [674, 0]
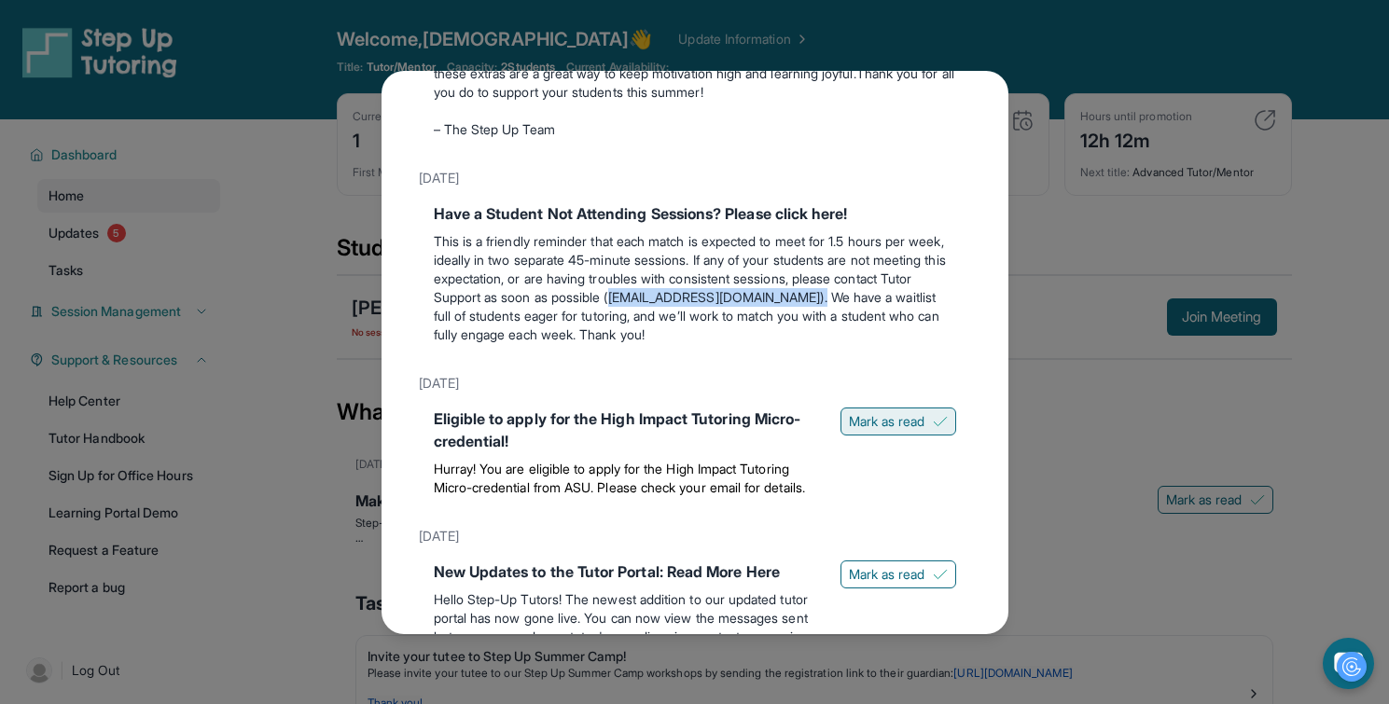
click at [885, 431] on span "Mark as read" at bounding box center [887, 421] width 76 height 19
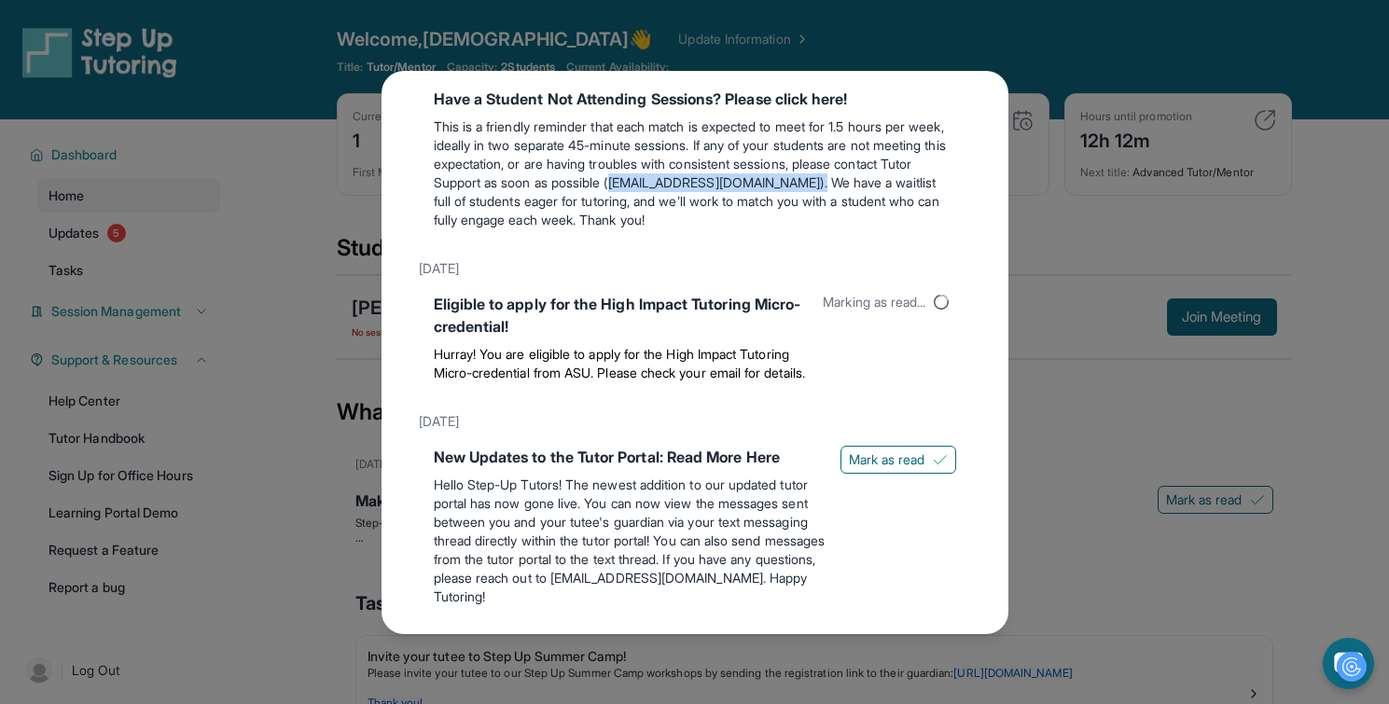
scroll to position [805, 0]
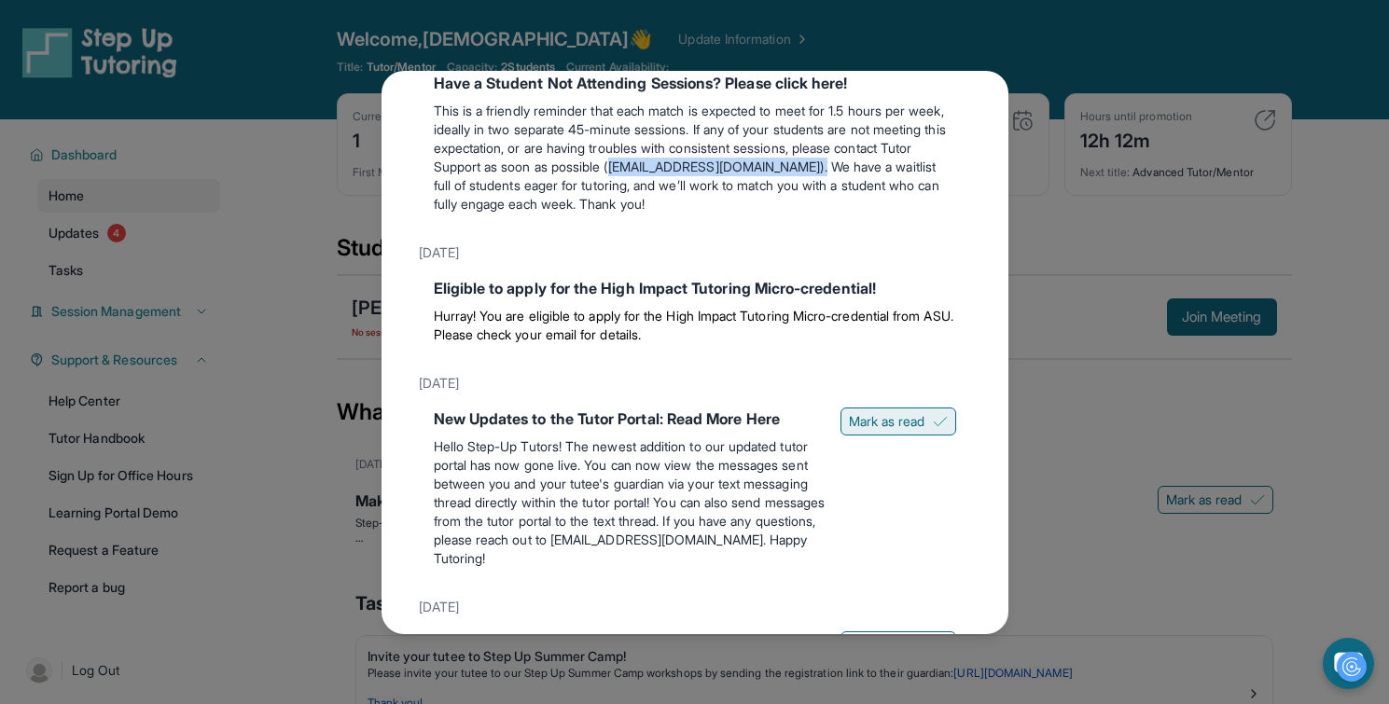
click at [874, 431] on span "Mark as read" at bounding box center [887, 421] width 76 height 19
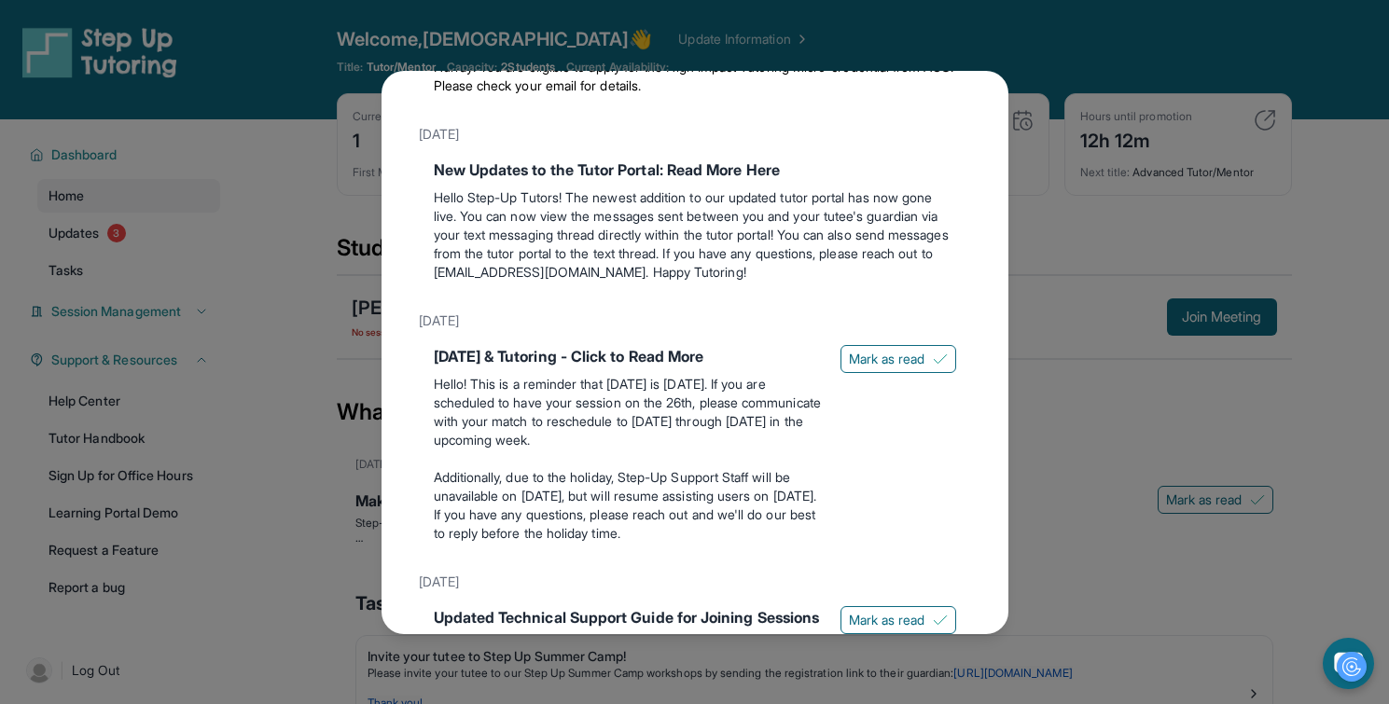
scroll to position [1074, 0]
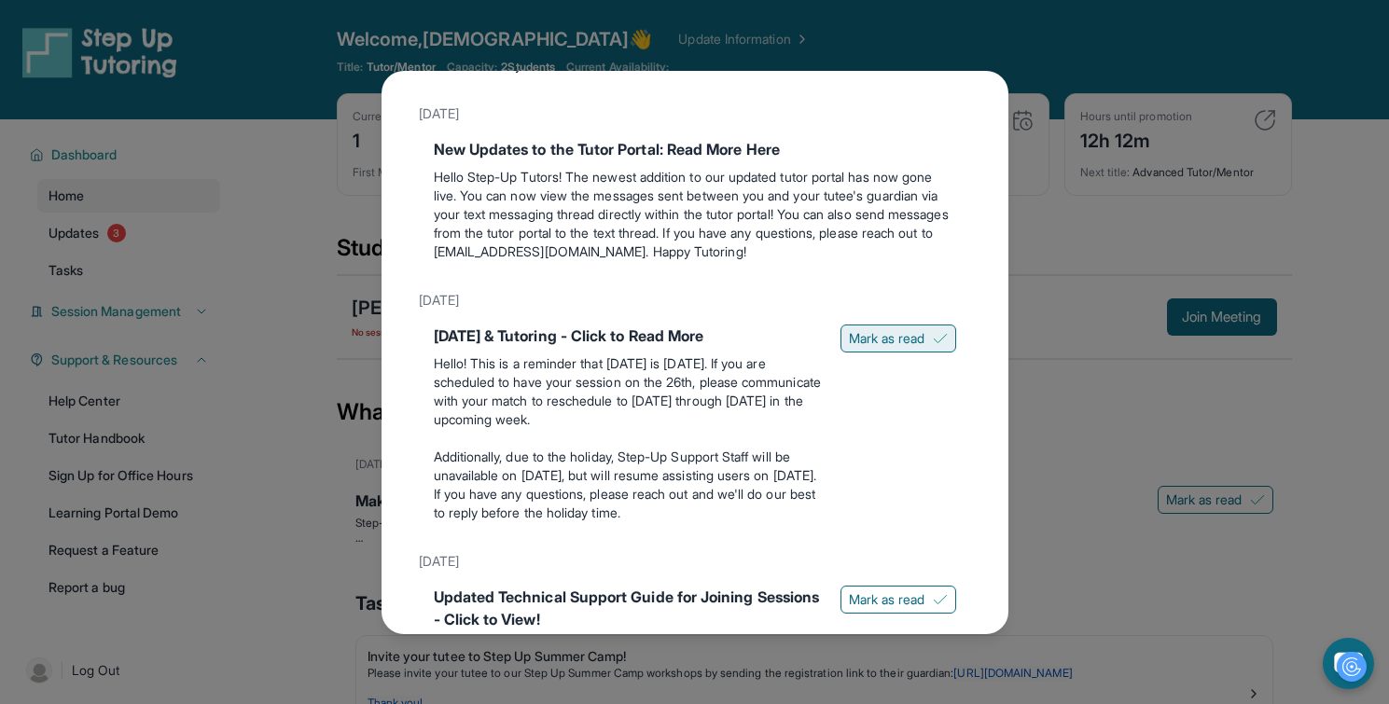
click at [881, 353] on button "Mark as read" at bounding box center [898, 339] width 116 height 28
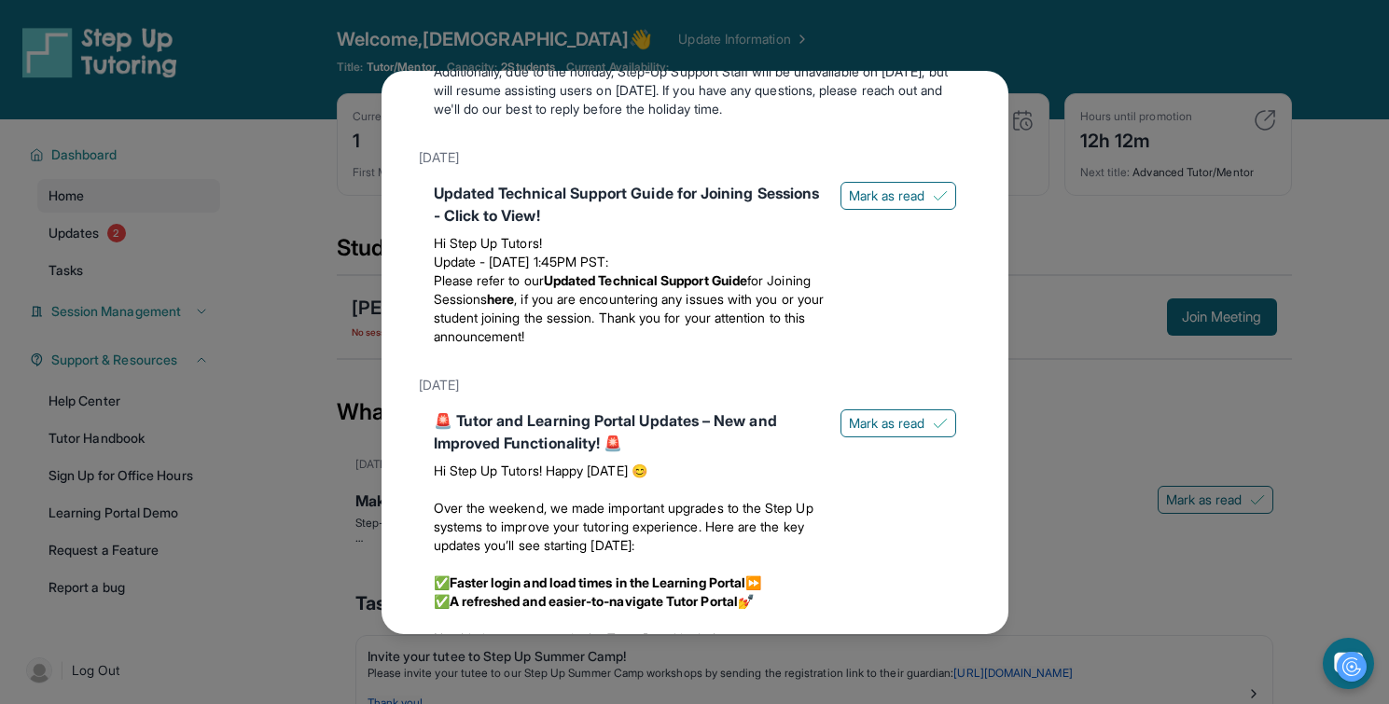
scroll to position [1581, 0]
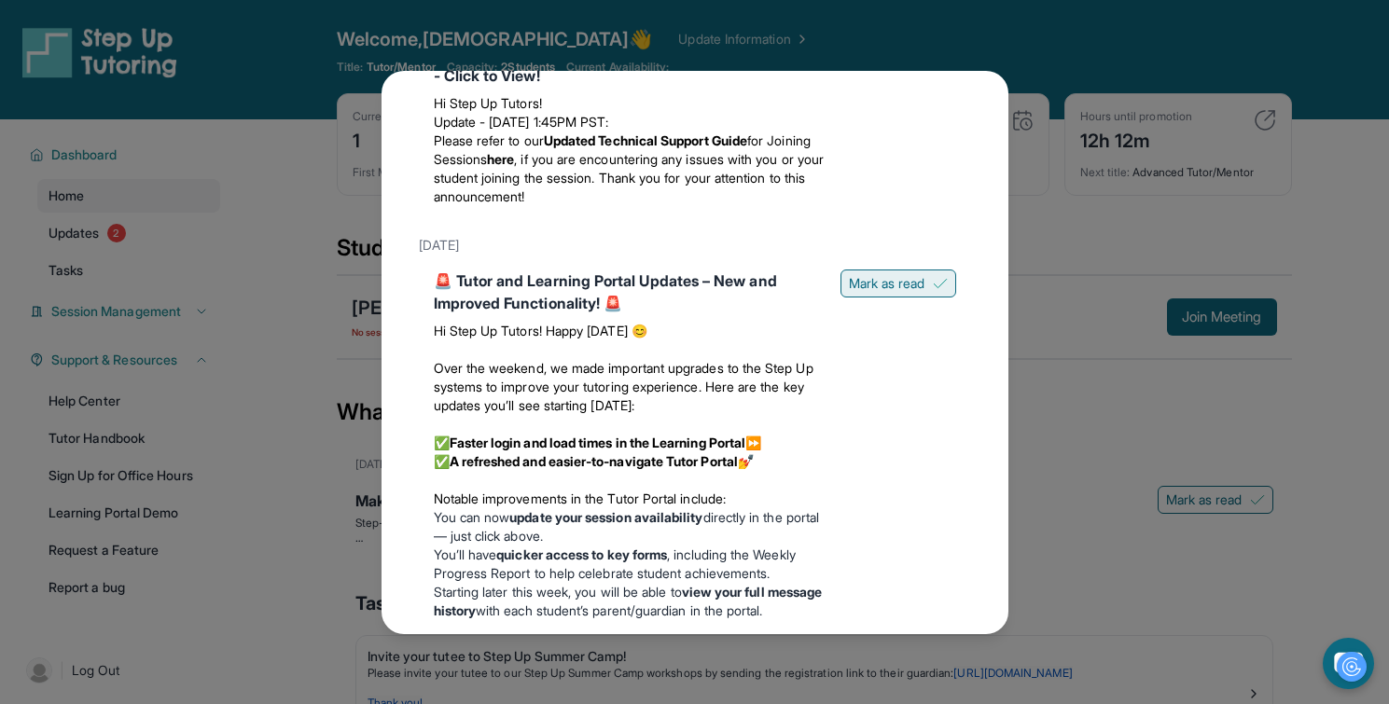
click at [879, 293] on span "Mark as read" at bounding box center [887, 283] width 76 height 19
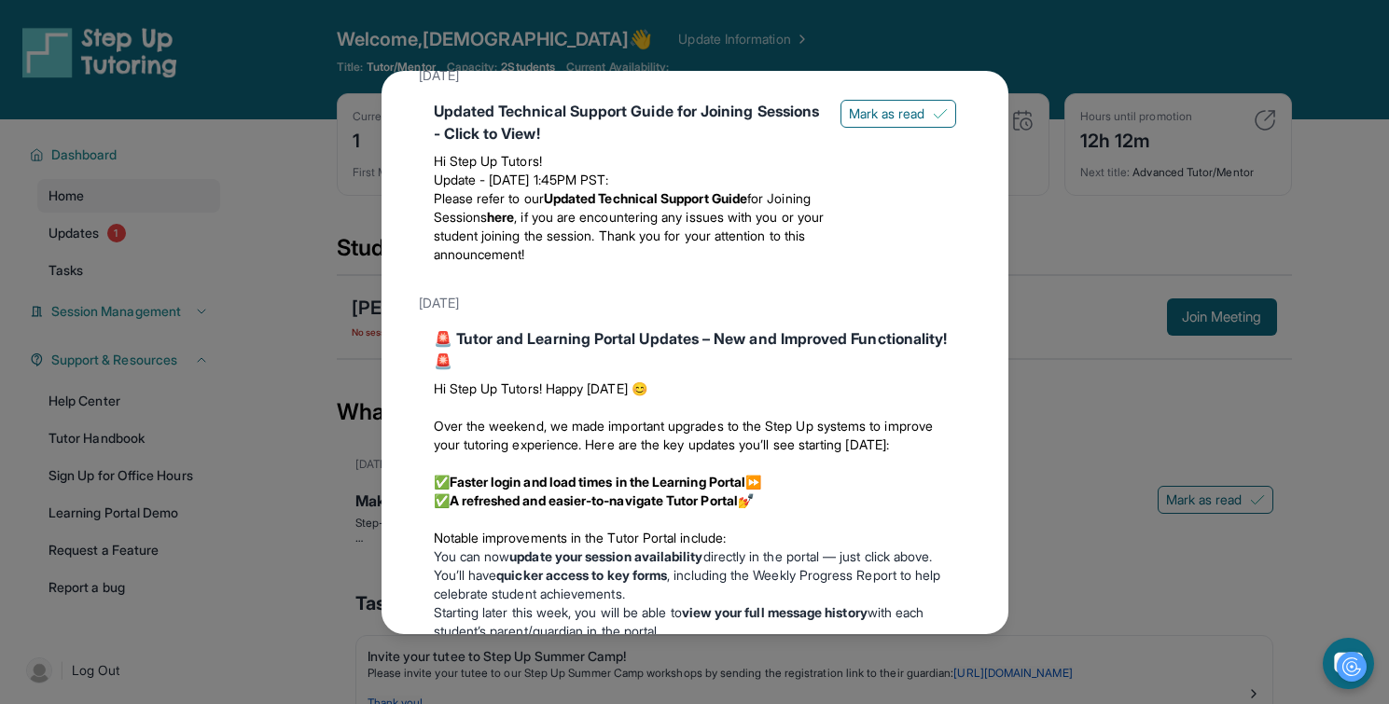
scroll to position [1517, 0]
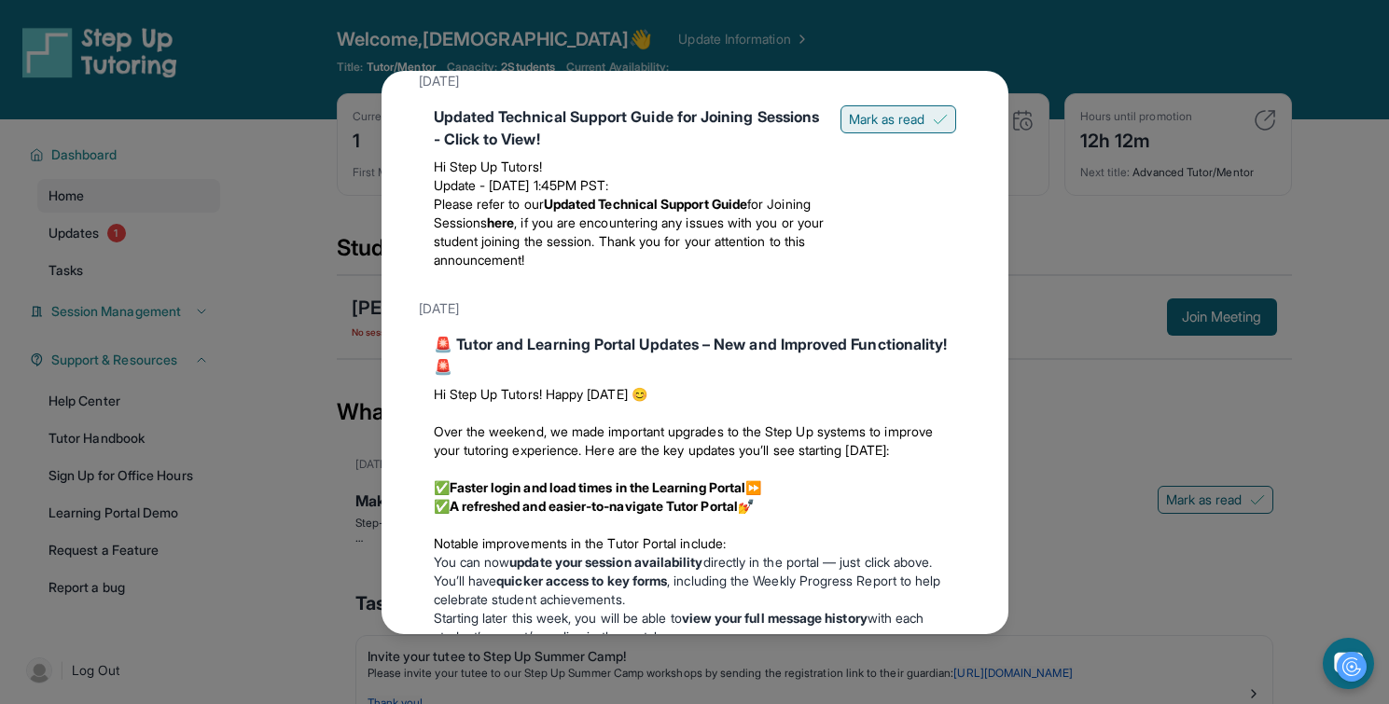
click at [869, 129] on span "Mark as read" at bounding box center [887, 119] width 76 height 19
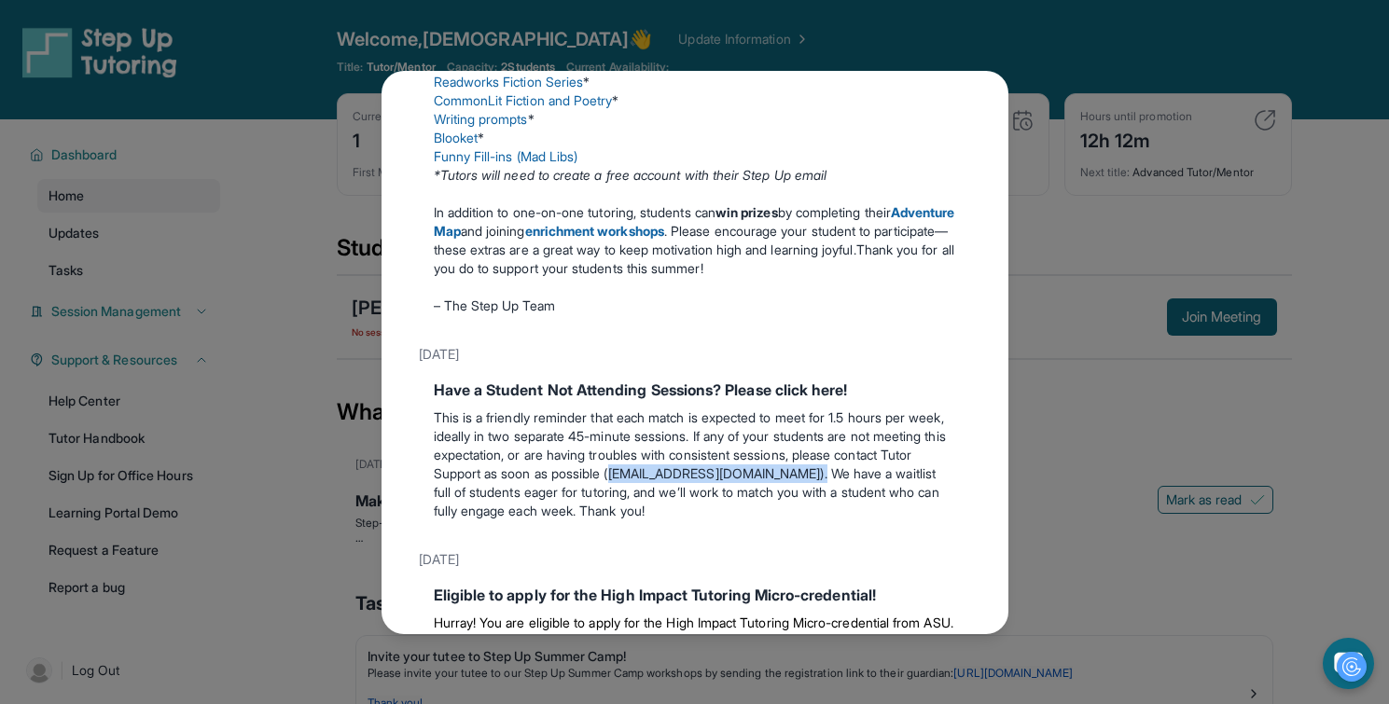
scroll to position [487, 0]
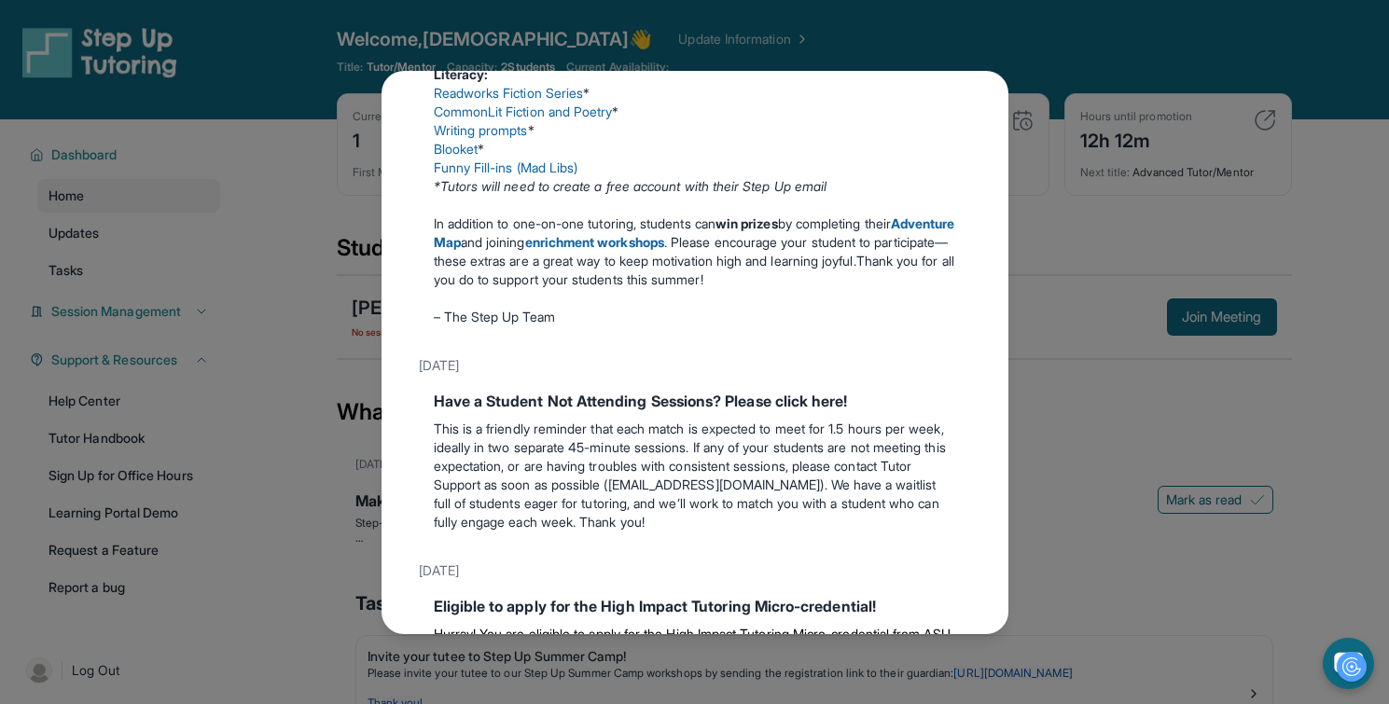
click at [1023, 178] on div "Updates June 18th Make the Most of the Tutoring this Summer @ Step-Up! Step-Up …" at bounding box center [694, 352] width 1389 height 704
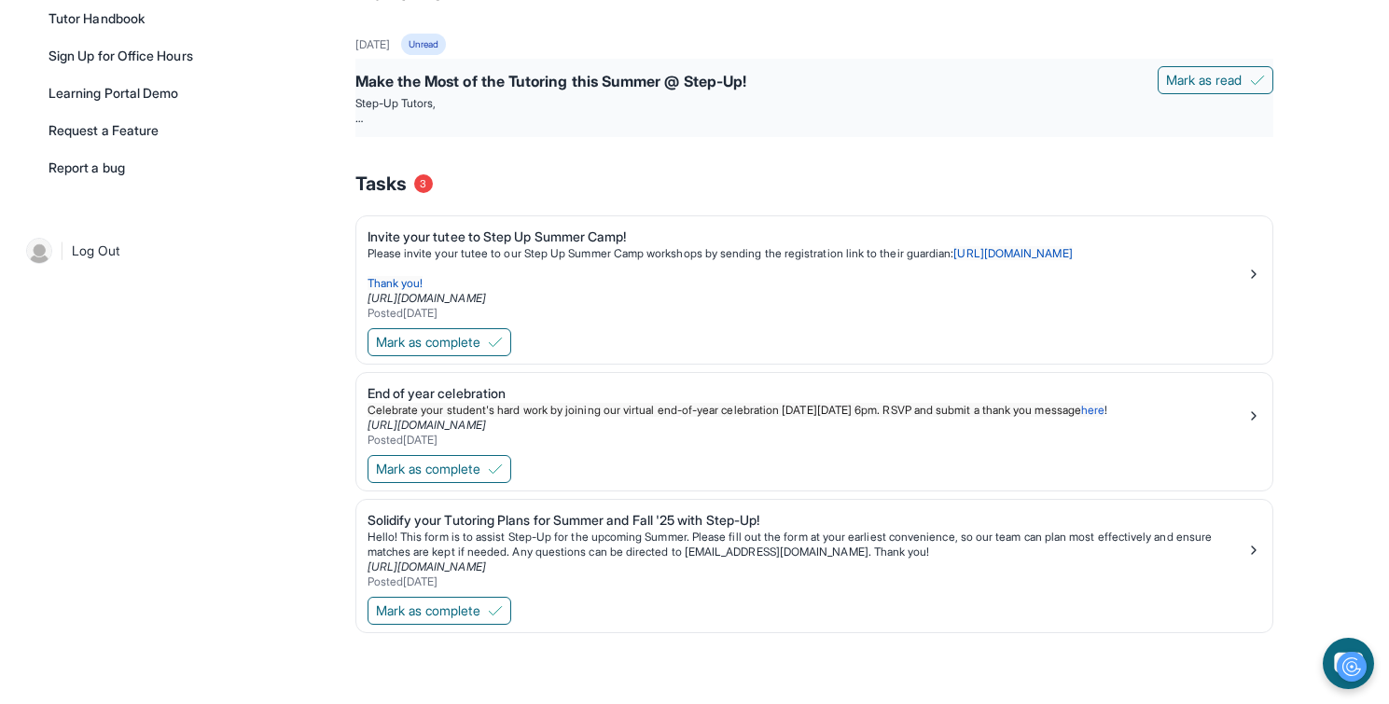
scroll to position [0, 0]
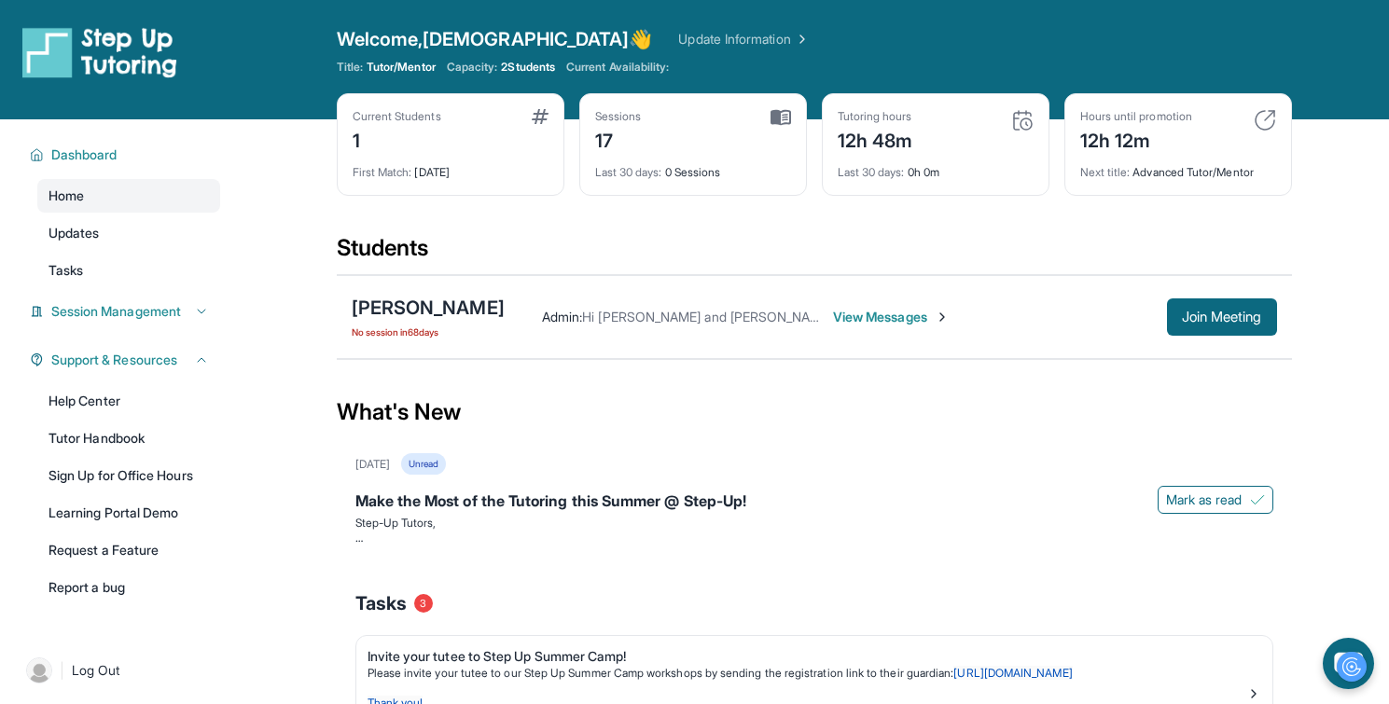
click at [354, 142] on div "1" at bounding box center [397, 139] width 89 height 30
click at [678, 35] on link "Update Information" at bounding box center [743, 39] width 131 height 19
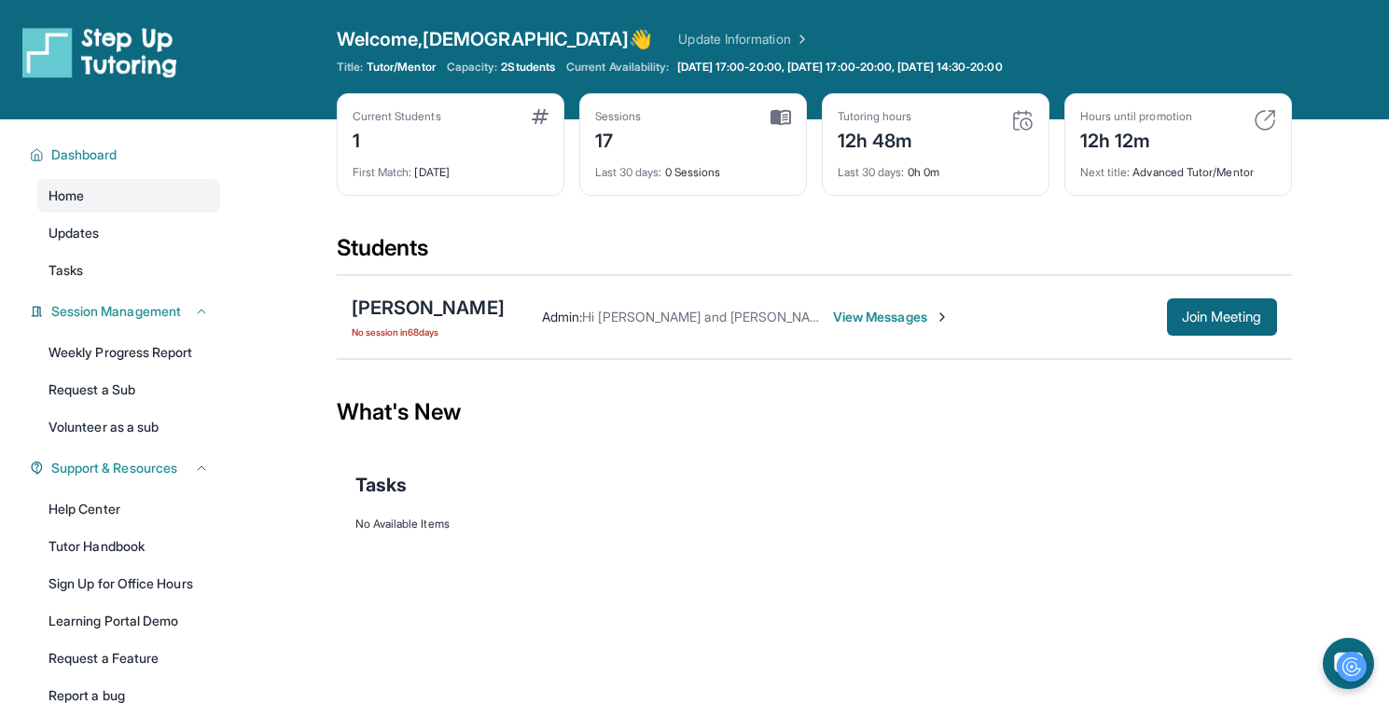
click at [545, 67] on span "2 Students" at bounding box center [528, 67] width 54 height 15
